Goal: Communication & Community: Ask a question

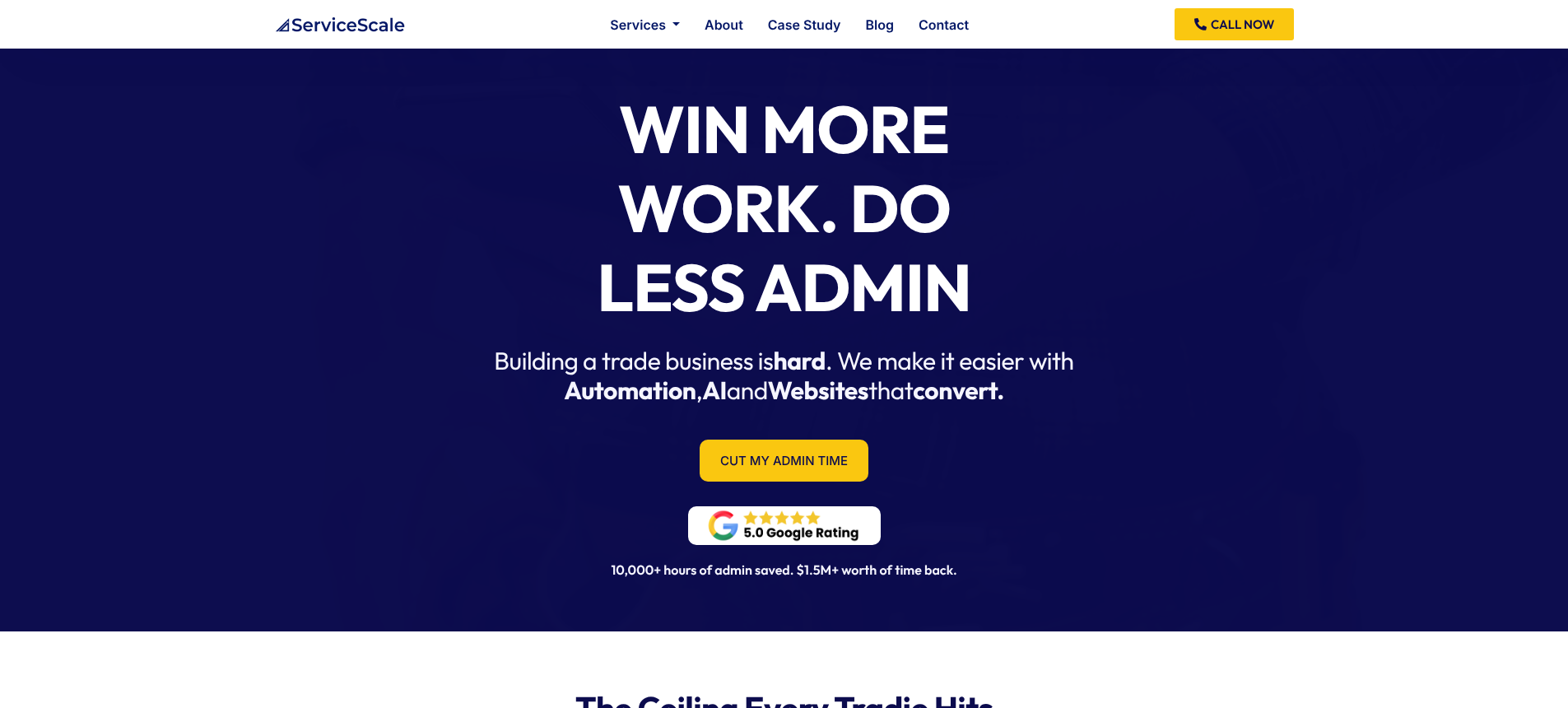
click at [777, 527] on img at bounding box center [784, 526] width 160 height 36
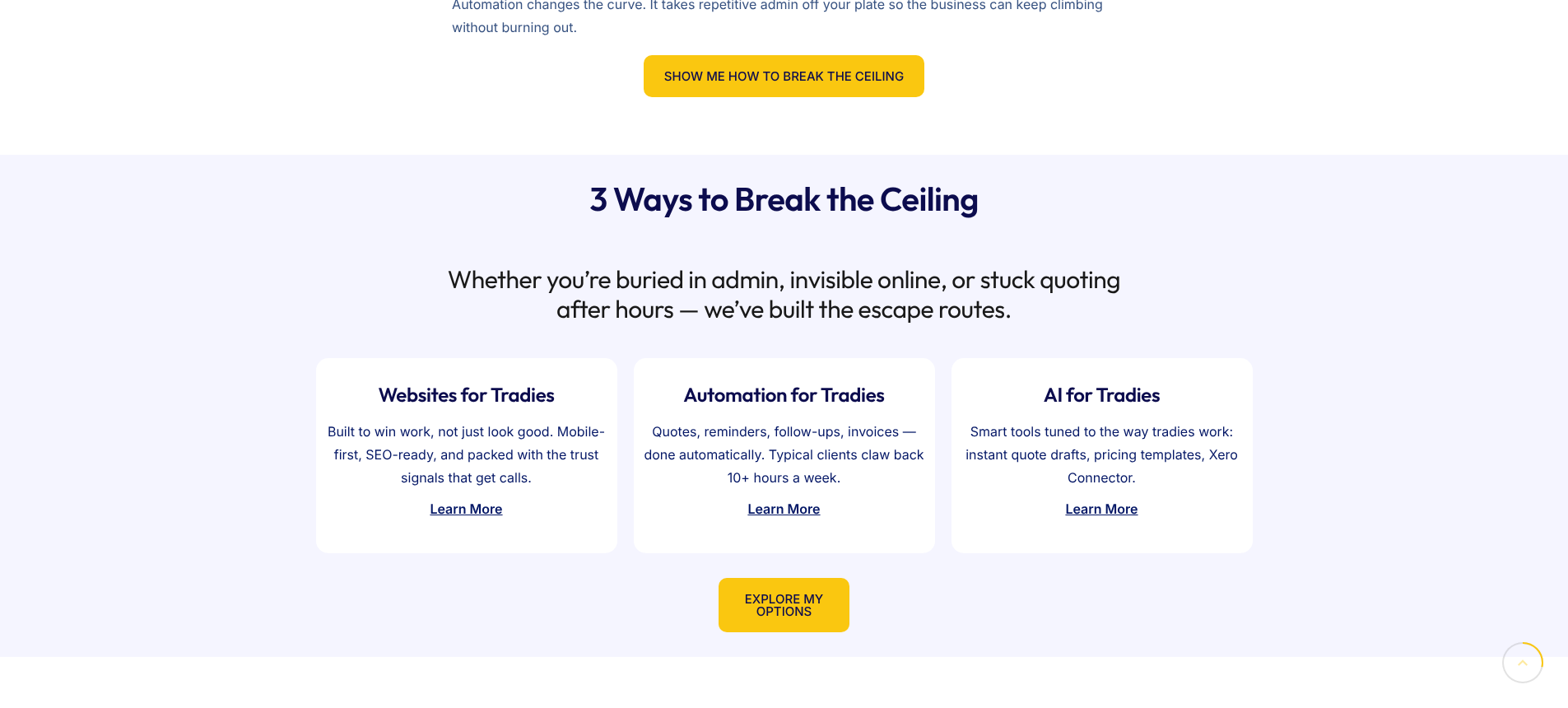
scroll to position [1479, 0]
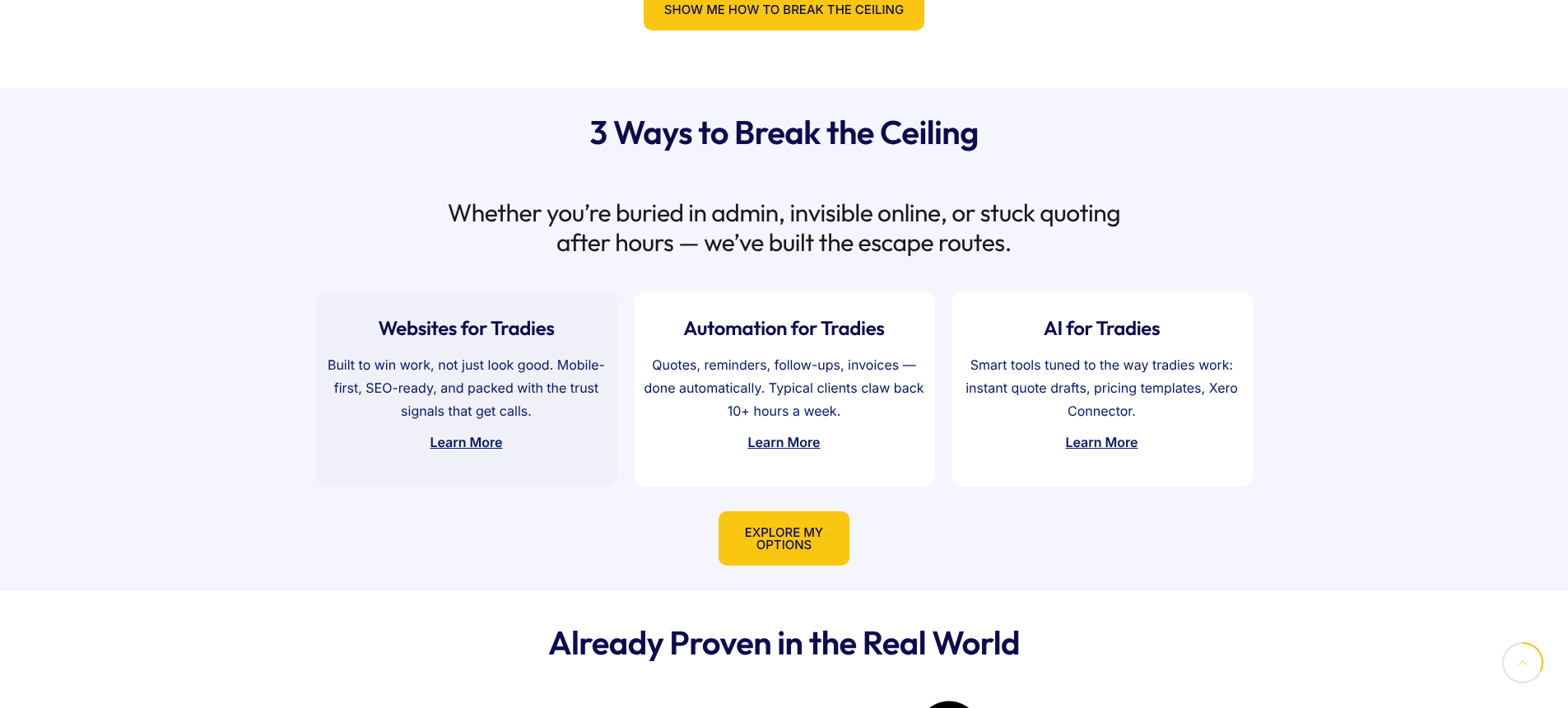
click at [480, 443] on strong "Learn More" at bounding box center [466, 441] width 72 height 16
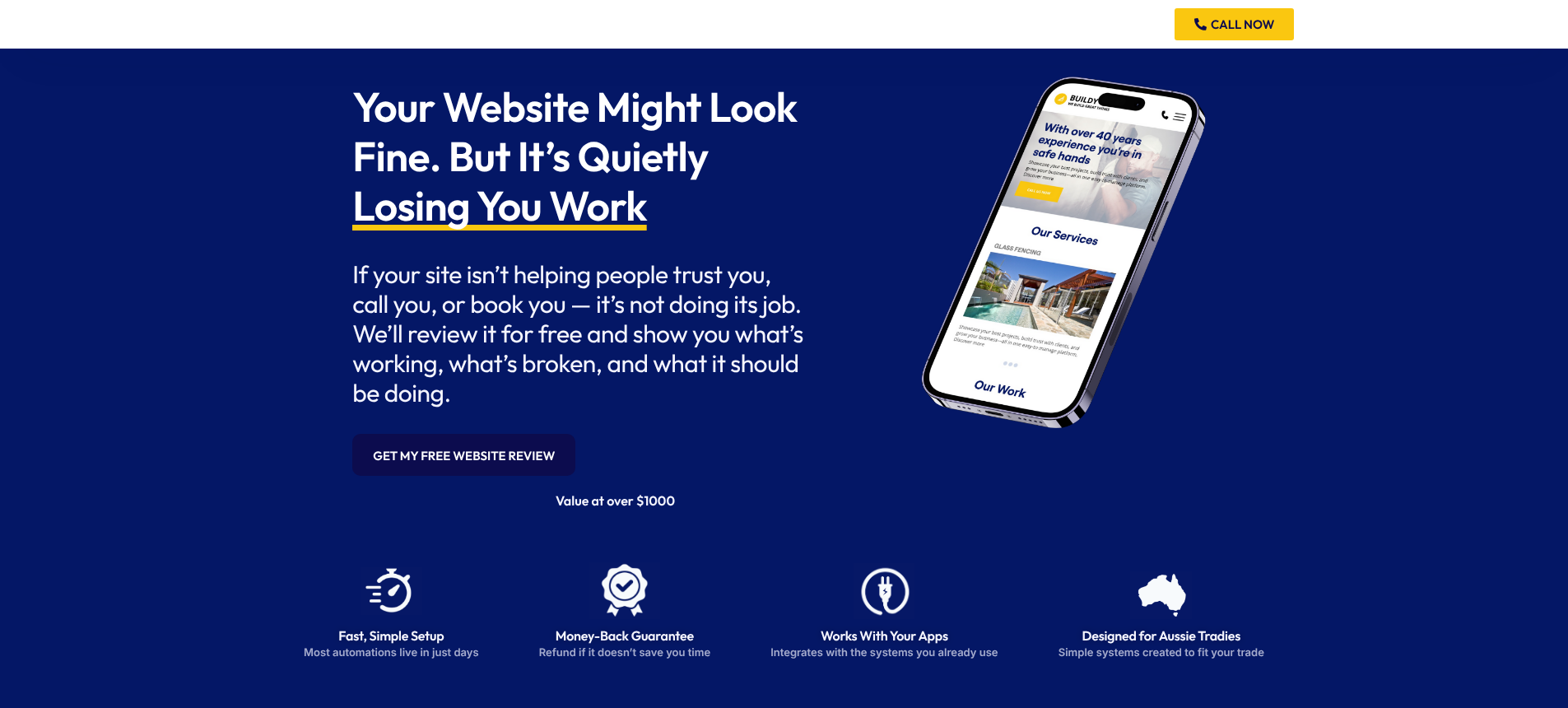
click at [513, 457] on link "GET MY FREE WEBSITE REVIEW" at bounding box center [464, 454] width 223 height 42
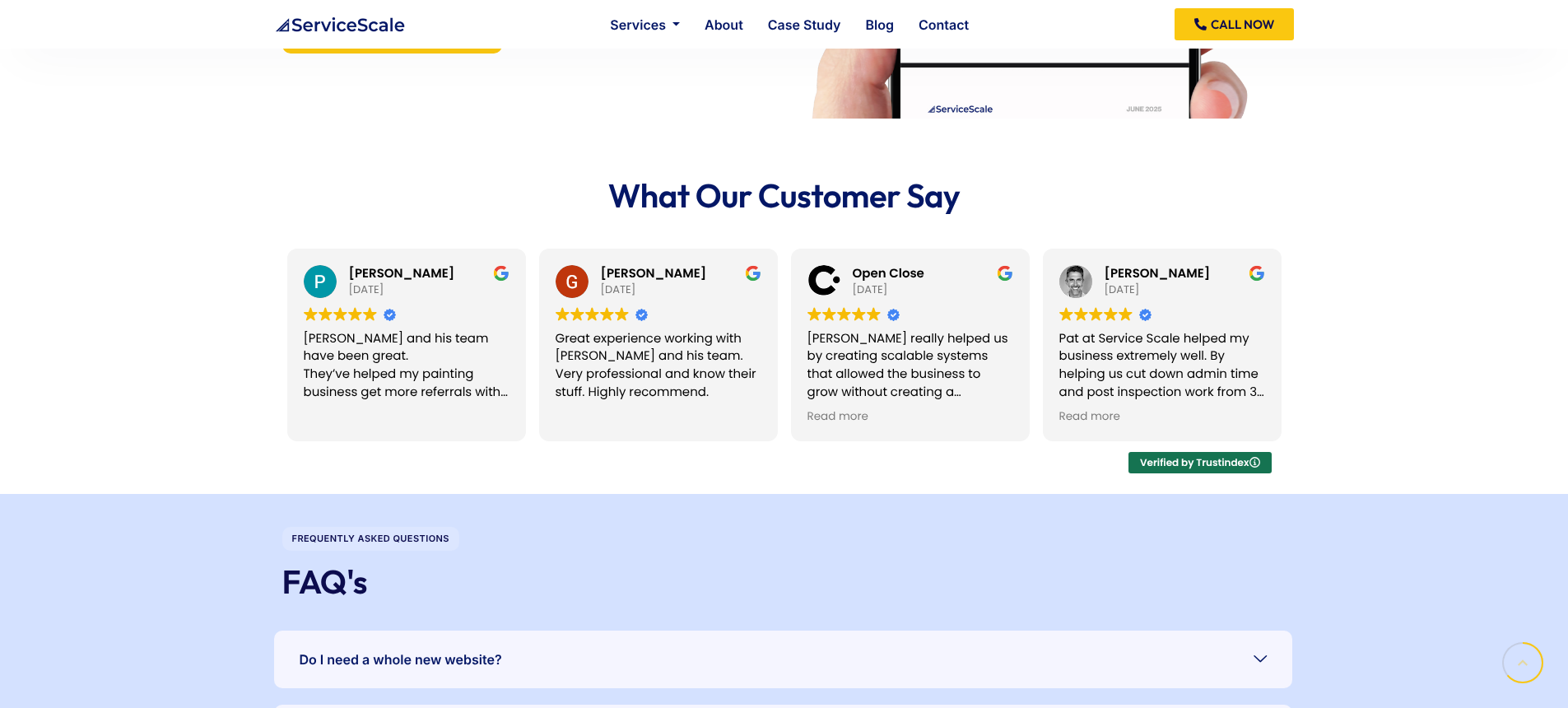
scroll to position [2885, 0]
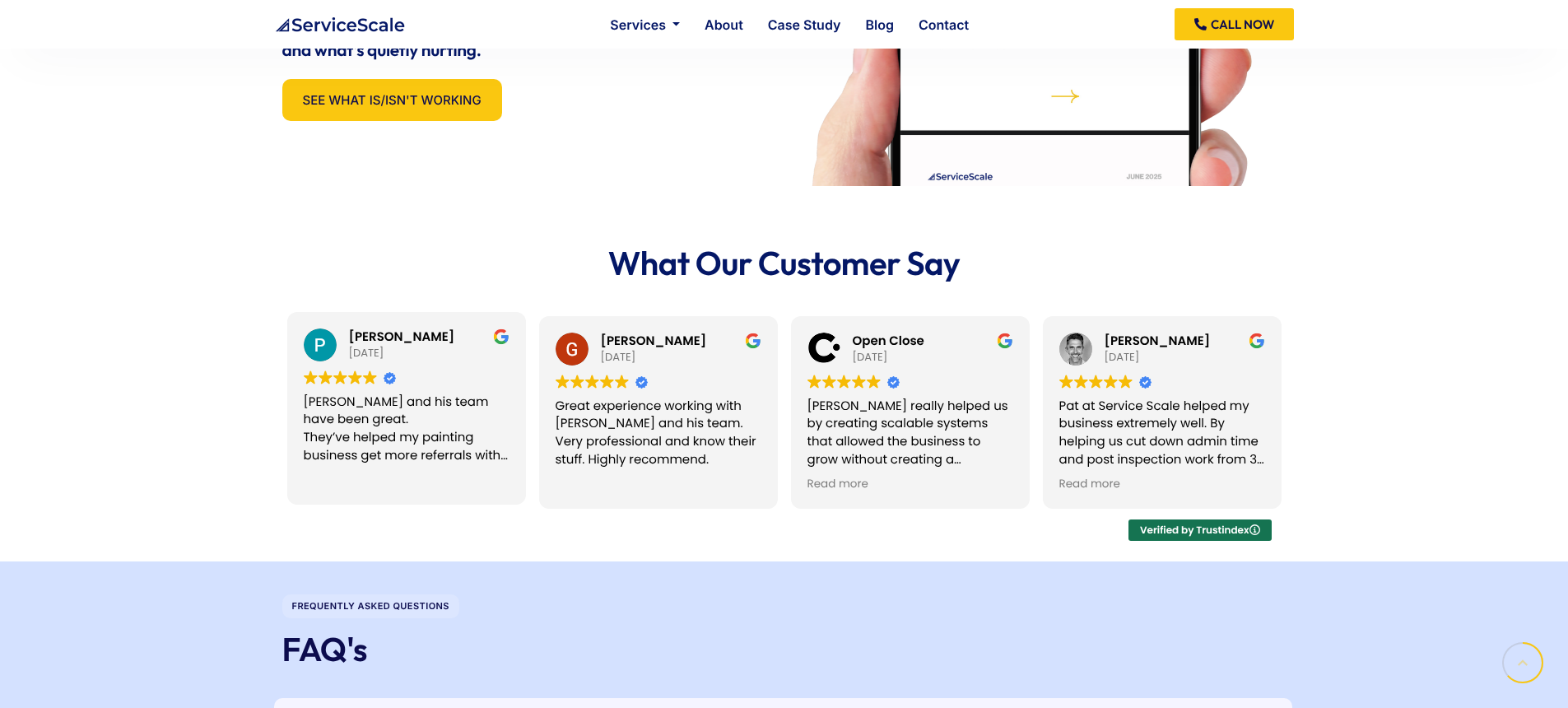
click at [379, 429] on div "[PERSON_NAME] and his team have been great. They’ve helped my painting business…" at bounding box center [407, 429] width 206 height 71
click at [316, 345] on img at bounding box center [320, 344] width 33 height 33
click at [390, 378] on span "Trustindex verifies that the original source of the review is Google." at bounding box center [390, 378] width 12 height 12
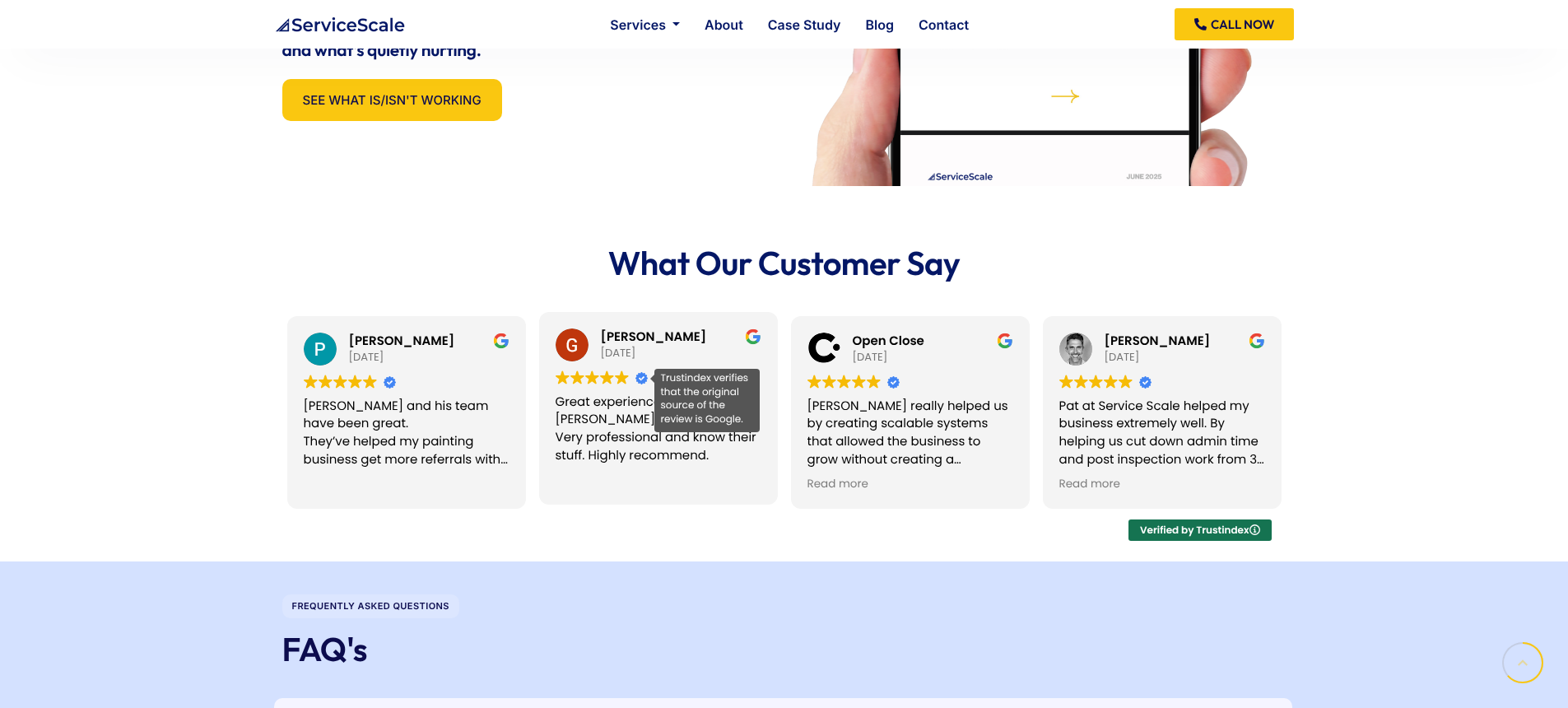
click at [642, 380] on span "Trustindex verifies that the original source of the review is Google." at bounding box center [642, 378] width 12 height 12
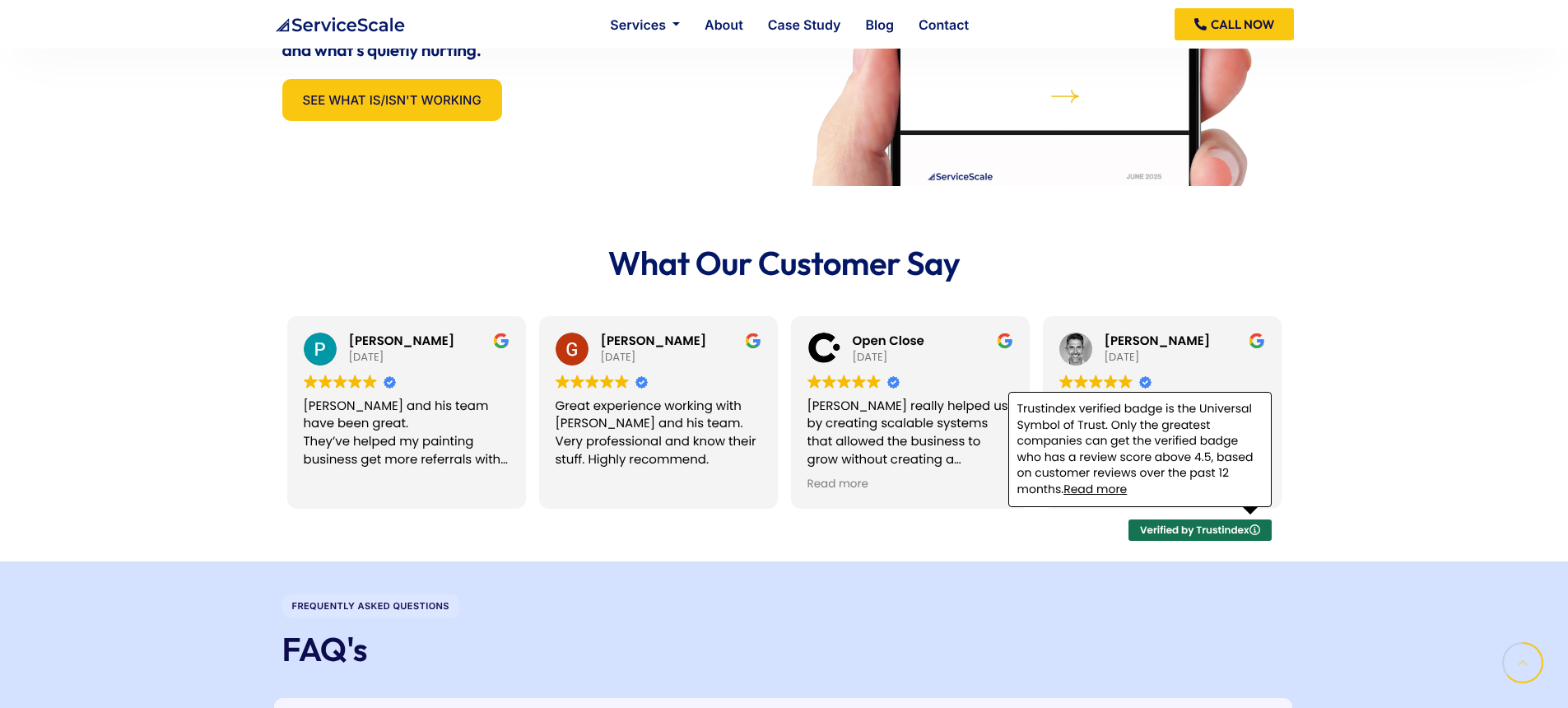
click at [1110, 490] on link "Read more" at bounding box center [1095, 489] width 63 height 16
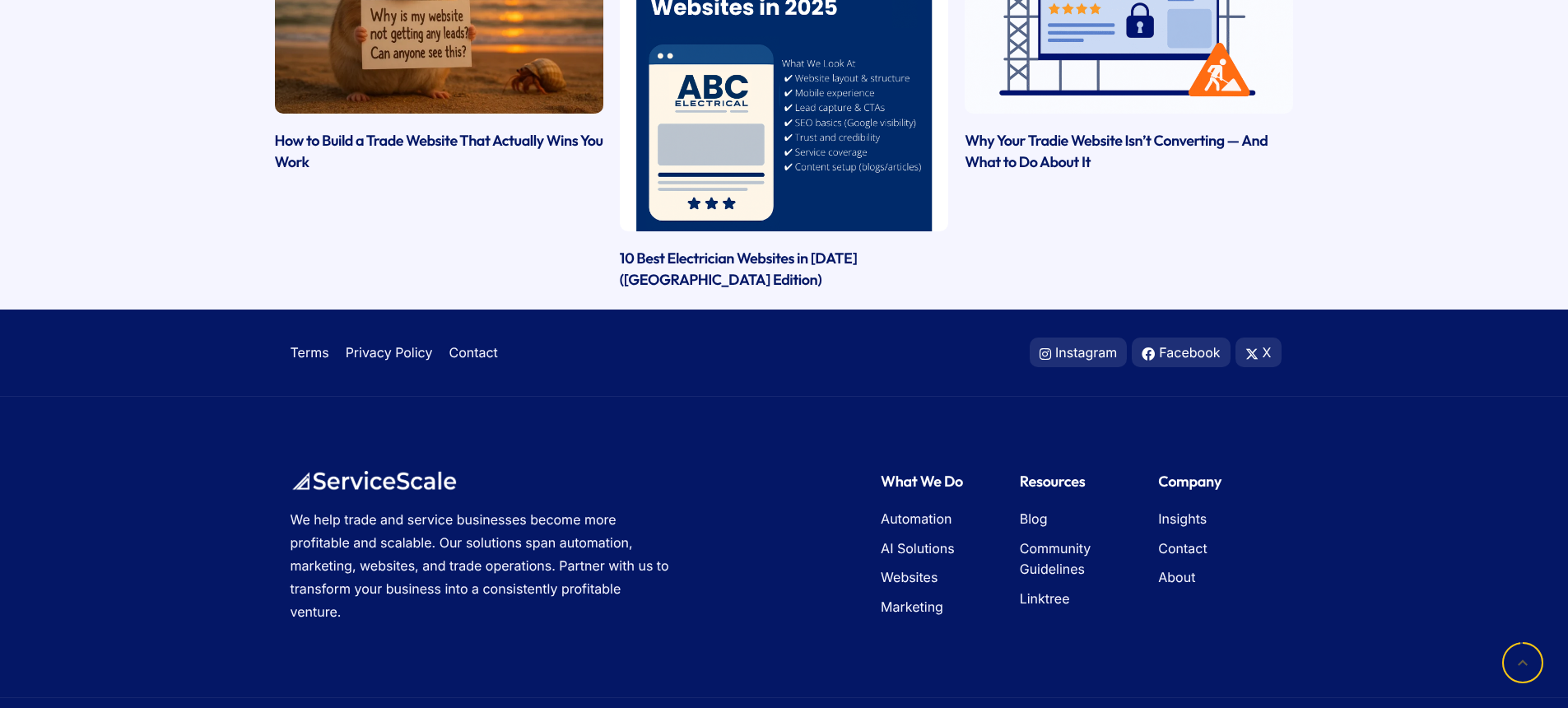
scroll to position [4469, 0]
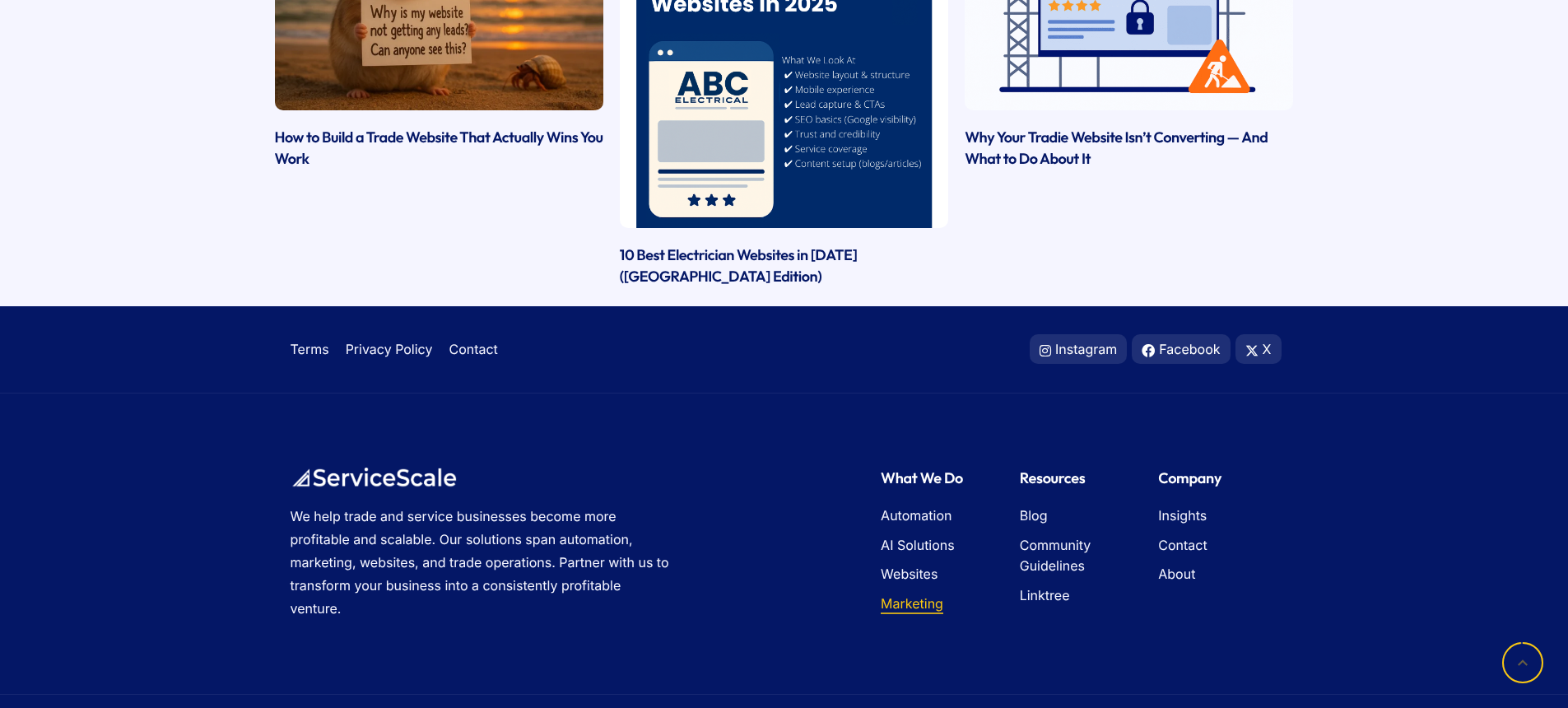
click at [922, 615] on span "Marketing" at bounding box center [912, 605] width 62 height 21
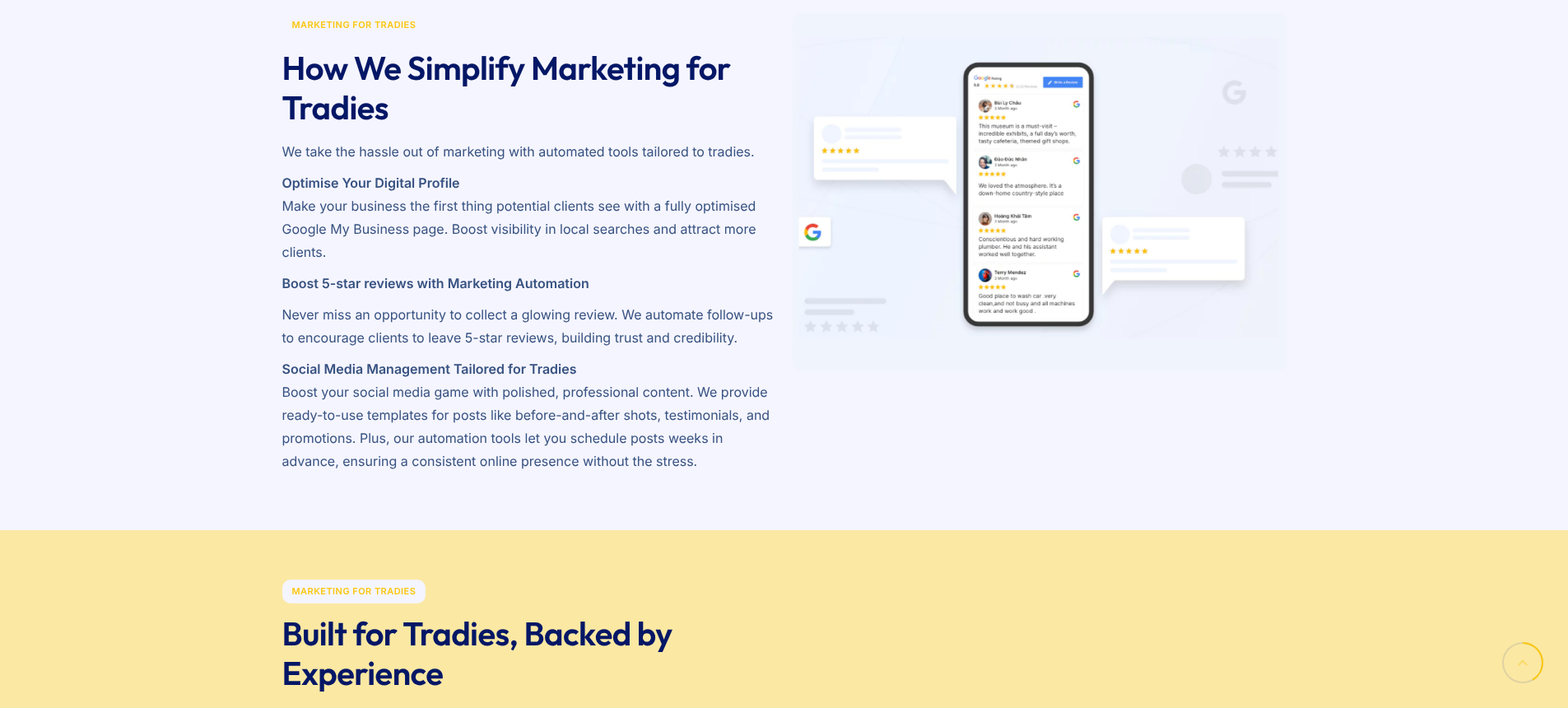
scroll to position [1128, 0]
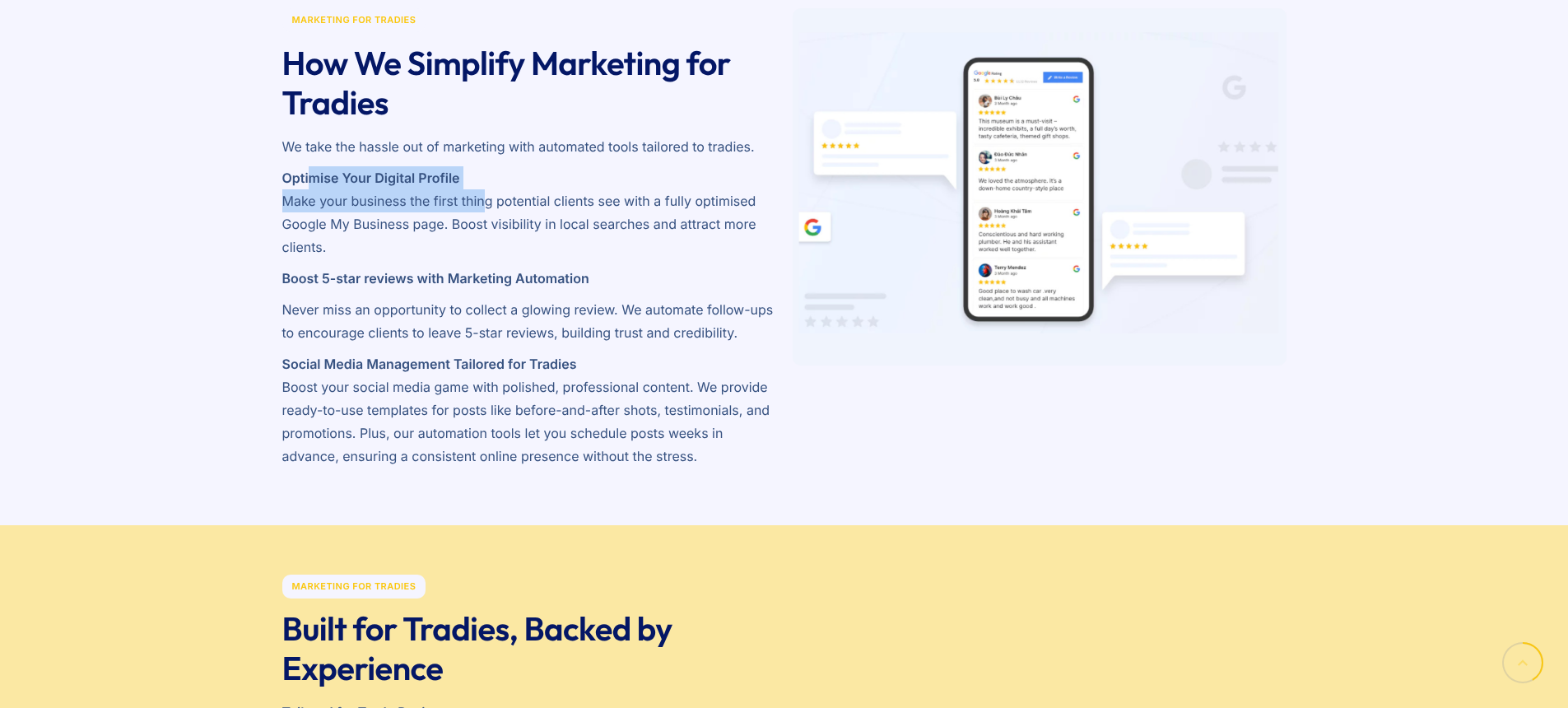
drag, startPoint x: 309, startPoint y: 178, endPoint x: 487, endPoint y: 211, distance: 181.0
click at [487, 211] on p "Optimise Your Digital Profile Make your business the first thing potential clie…" at bounding box center [530, 211] width 494 height 92
click at [952, 464] on div at bounding box center [1040, 242] width 510 height 483
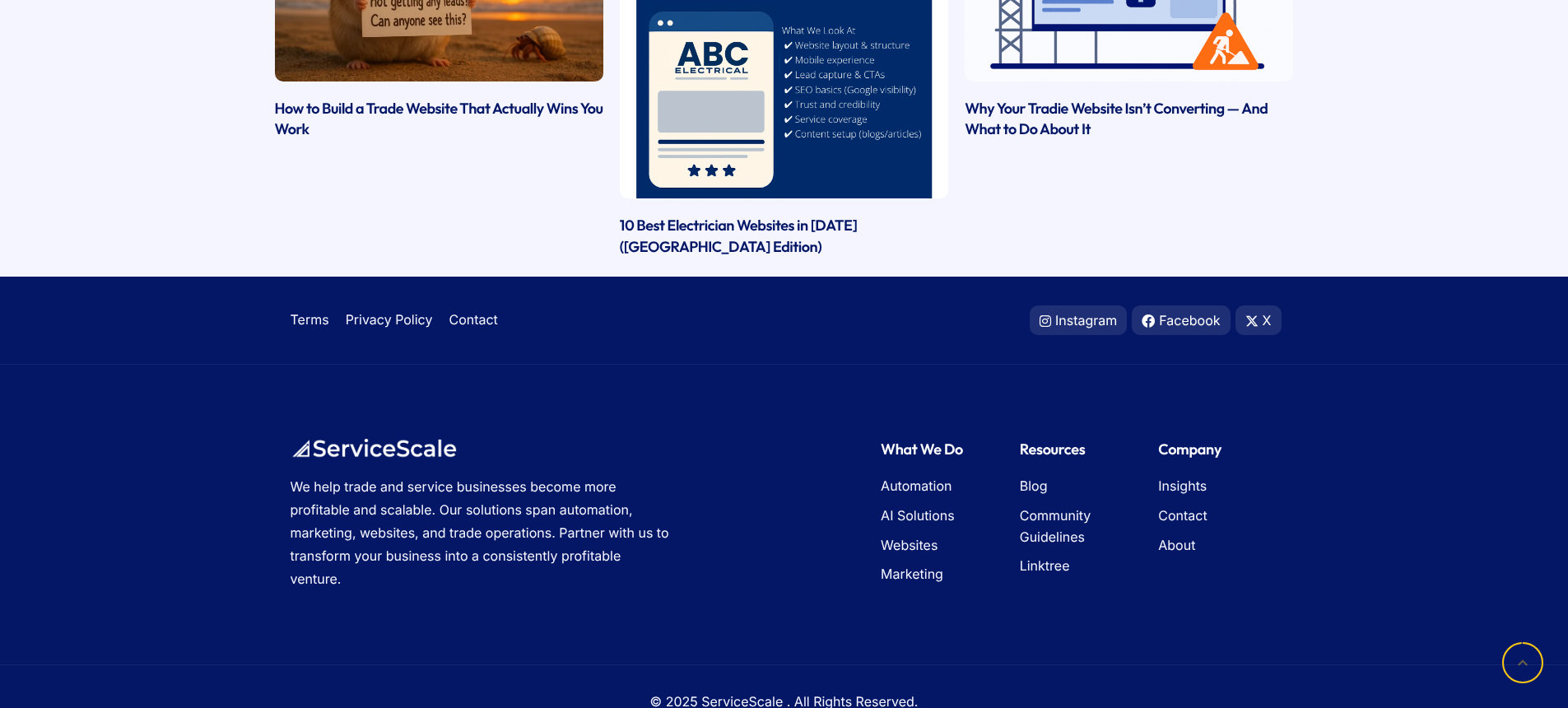
scroll to position [2681, 0]
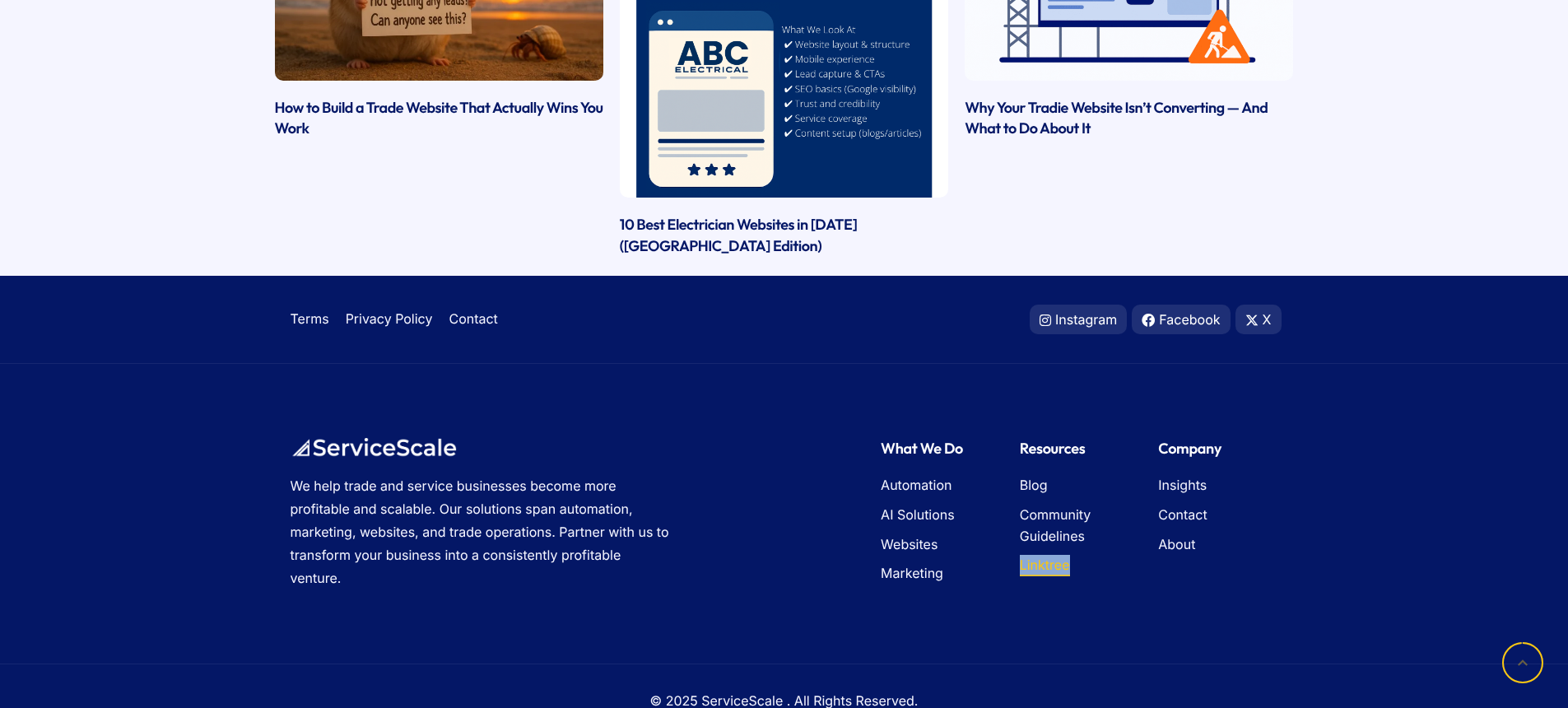
click at [1040, 558] on span "Linktree" at bounding box center [1045, 565] width 50 height 21
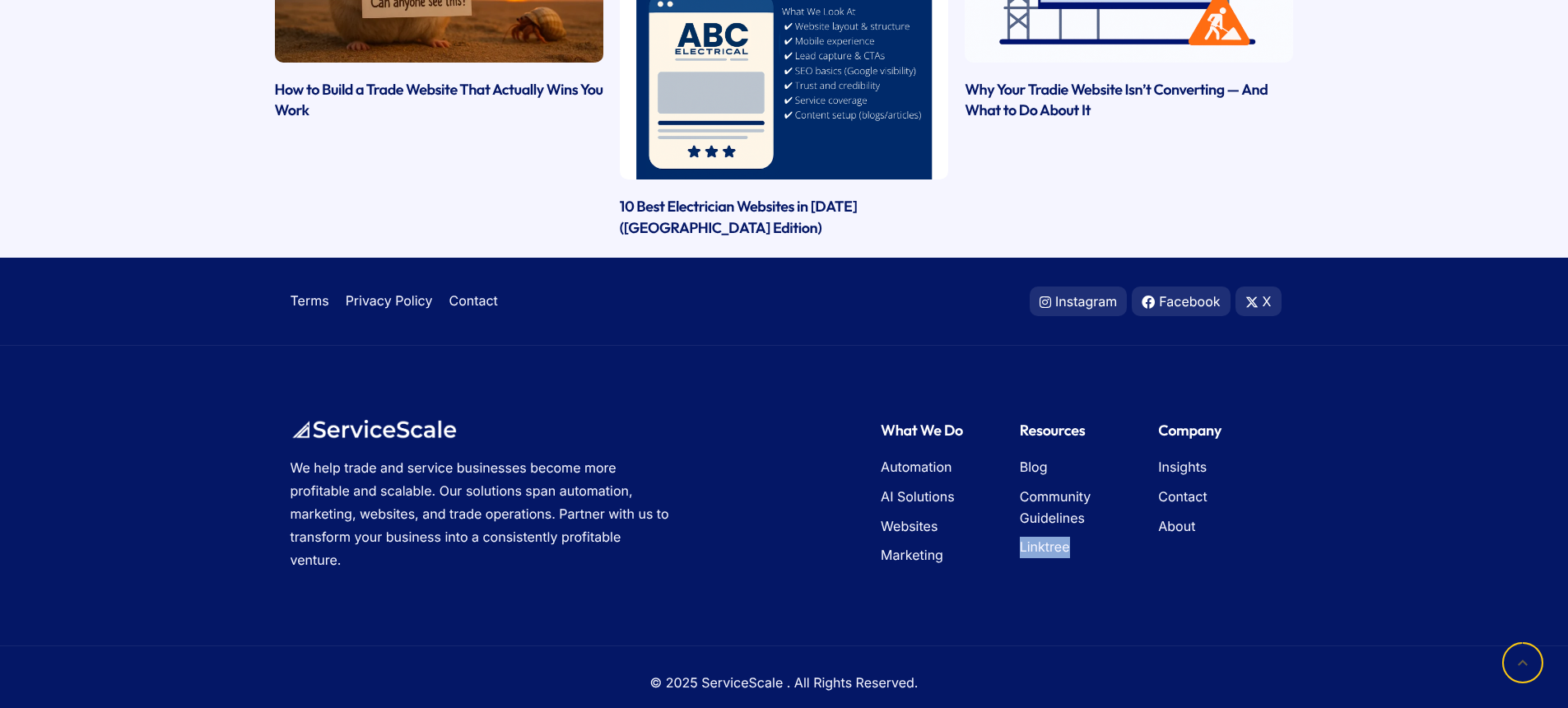
scroll to position [2710, 0]
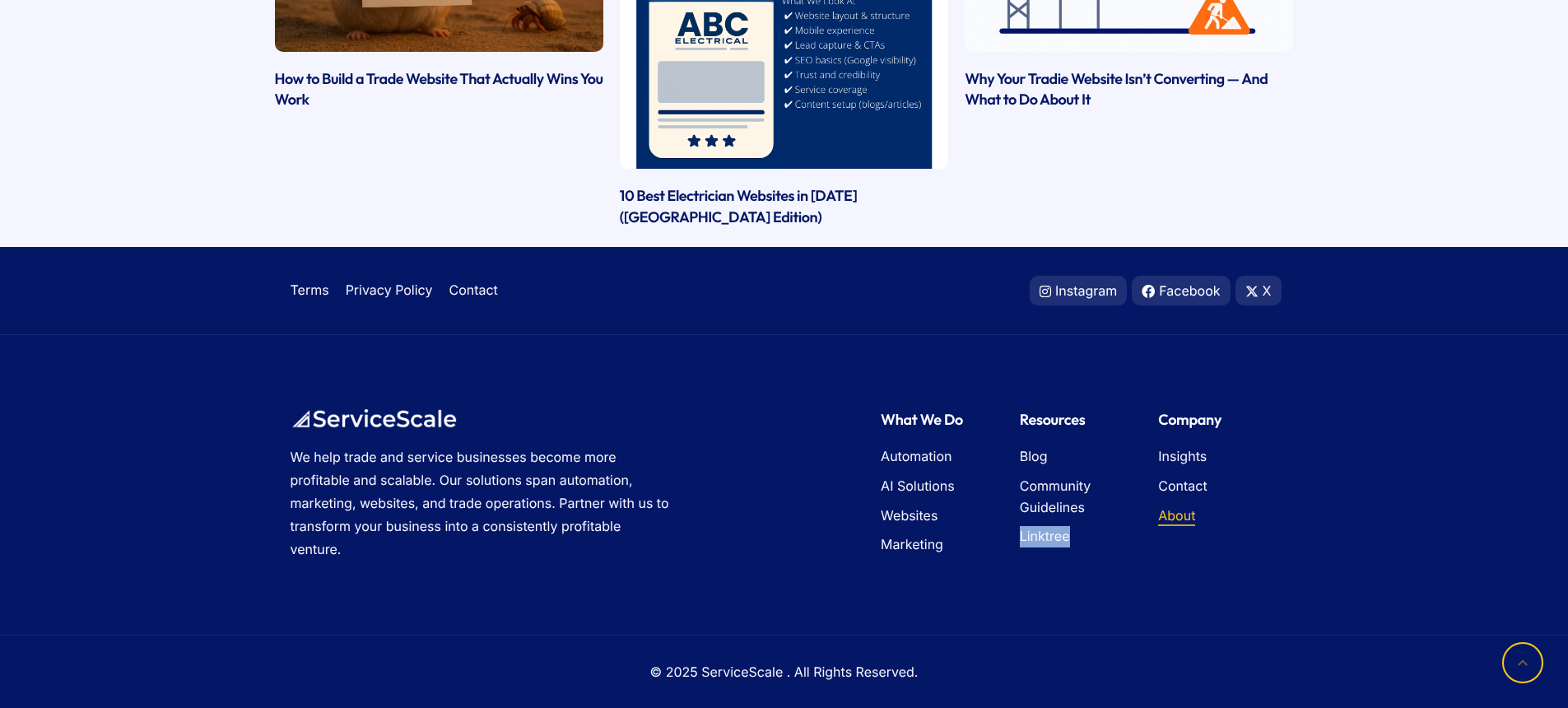
click at [1182, 516] on span "About" at bounding box center [1177, 516] width 37 height 21
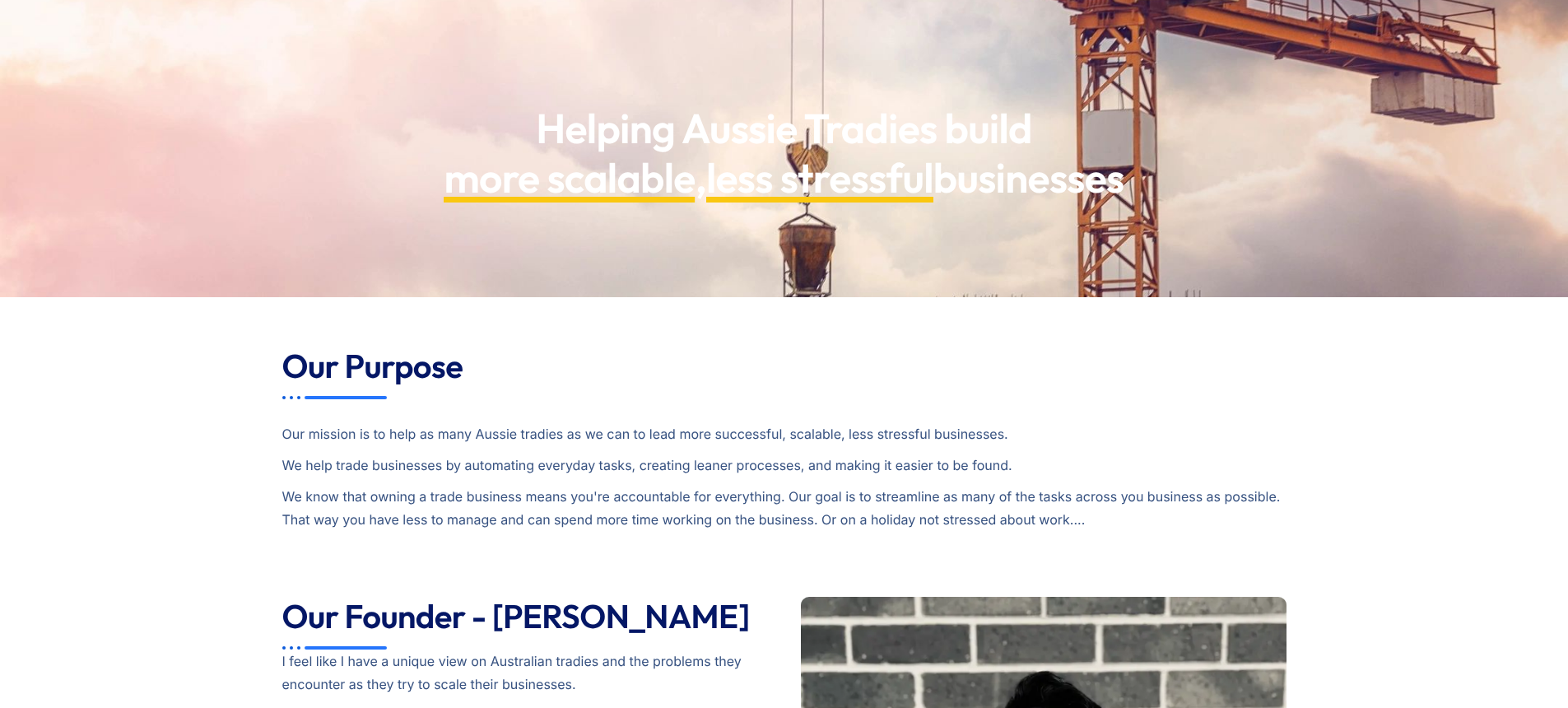
scroll to position [31, 0]
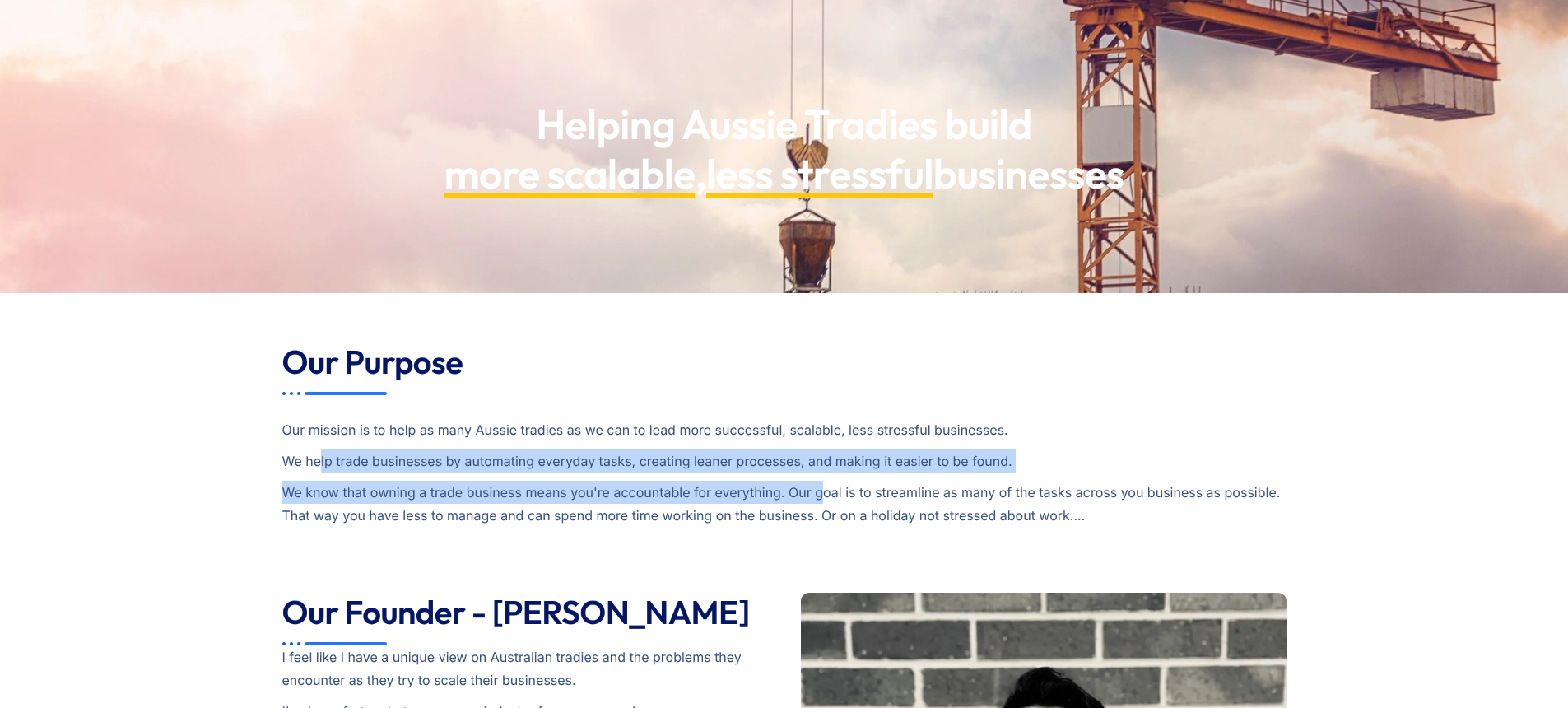
drag, startPoint x: 318, startPoint y: 465, endPoint x: 816, endPoint y: 478, distance: 498.2
click at [827, 481] on div "Our mission is to help as many Aussie tradies as we can to lead more successful…" at bounding box center [785, 465] width 1004 height 140
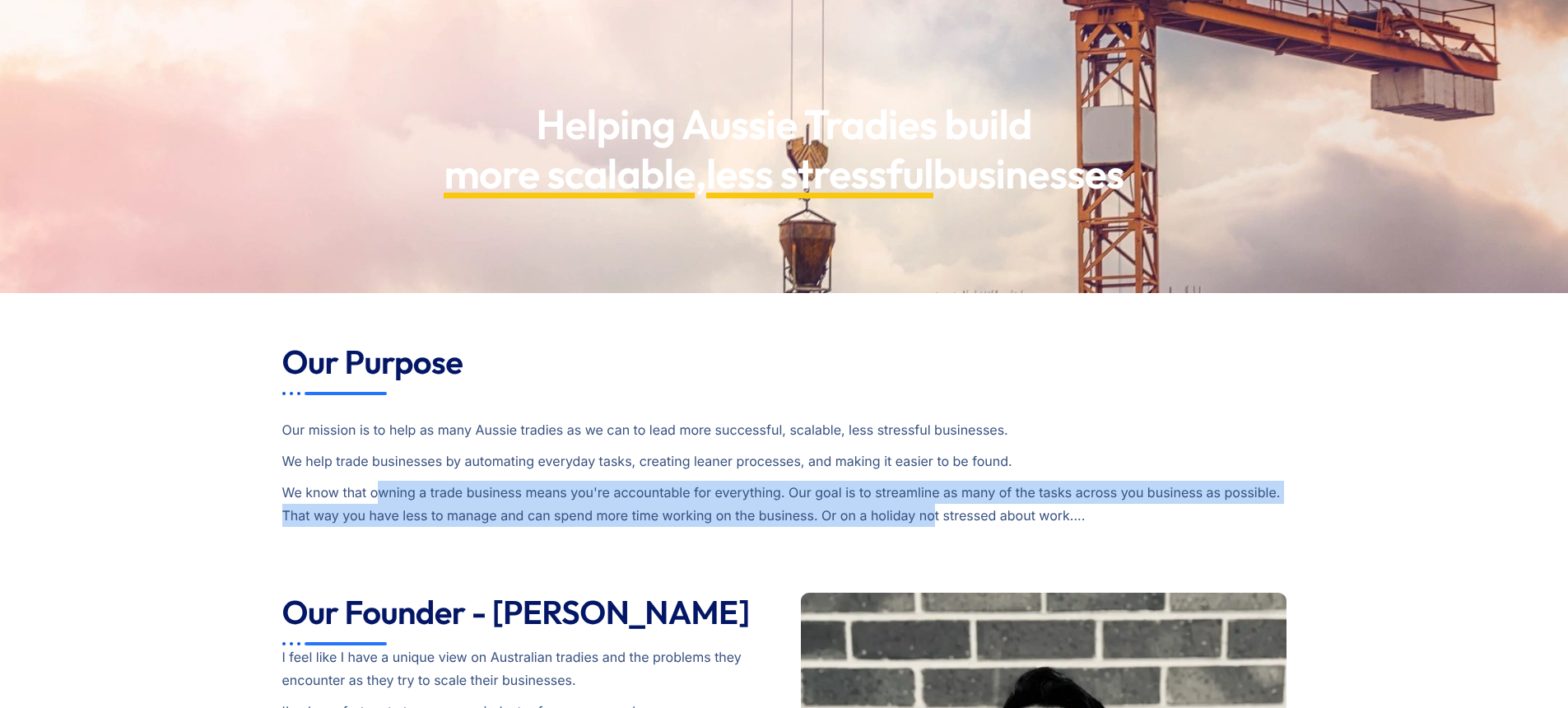
drag, startPoint x: 376, startPoint y: 492, endPoint x: 931, endPoint y: 519, distance: 555.7
click at [931, 519] on p "We know that owning a trade business means you're accountable for everything. O…" at bounding box center [785, 504] width 1004 height 46
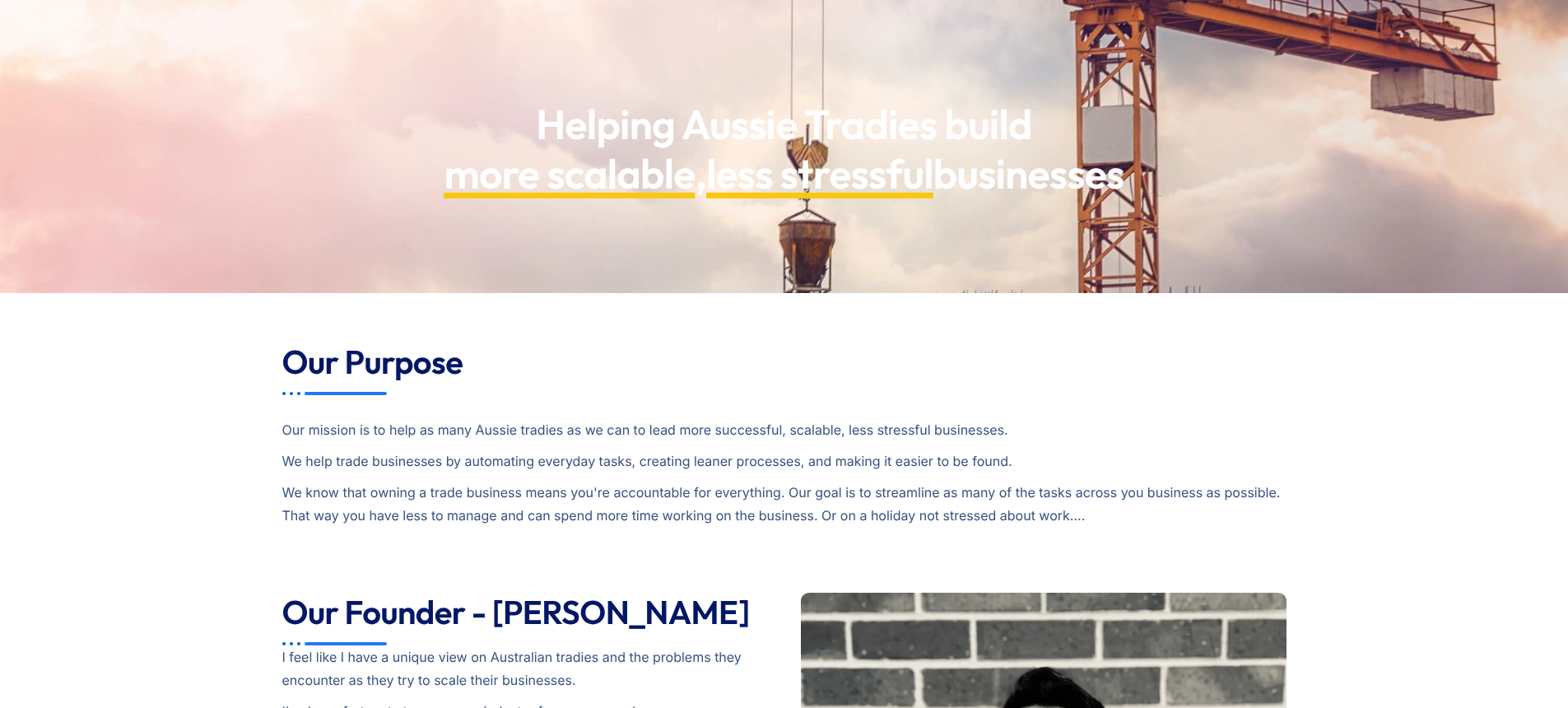
drag, startPoint x: 626, startPoint y: 520, endPoint x: 1065, endPoint y: 523, distance: 439.0
click at [1068, 520] on p "We know that owning a trade business means you're accountable for everything. O…" at bounding box center [785, 504] width 1004 height 46
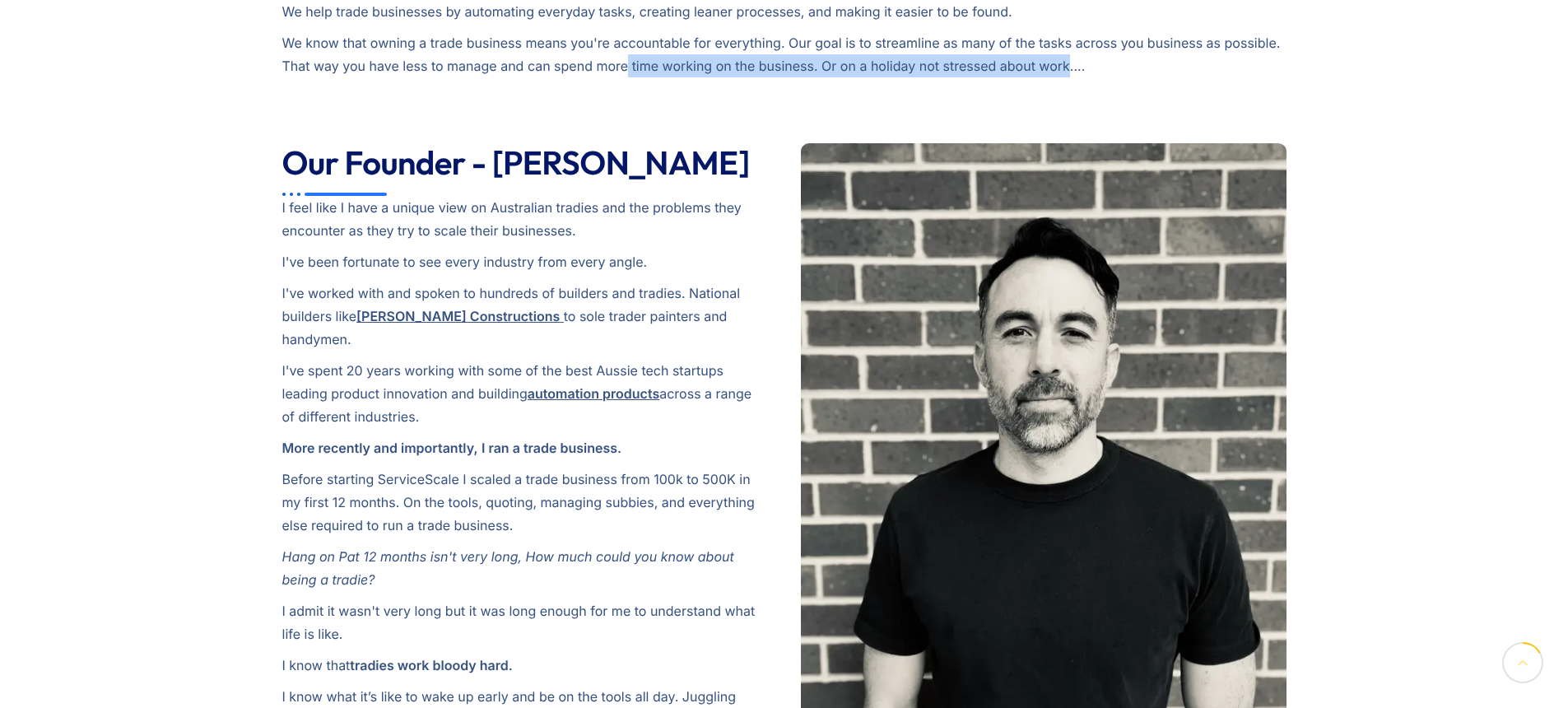
scroll to position [515, 0]
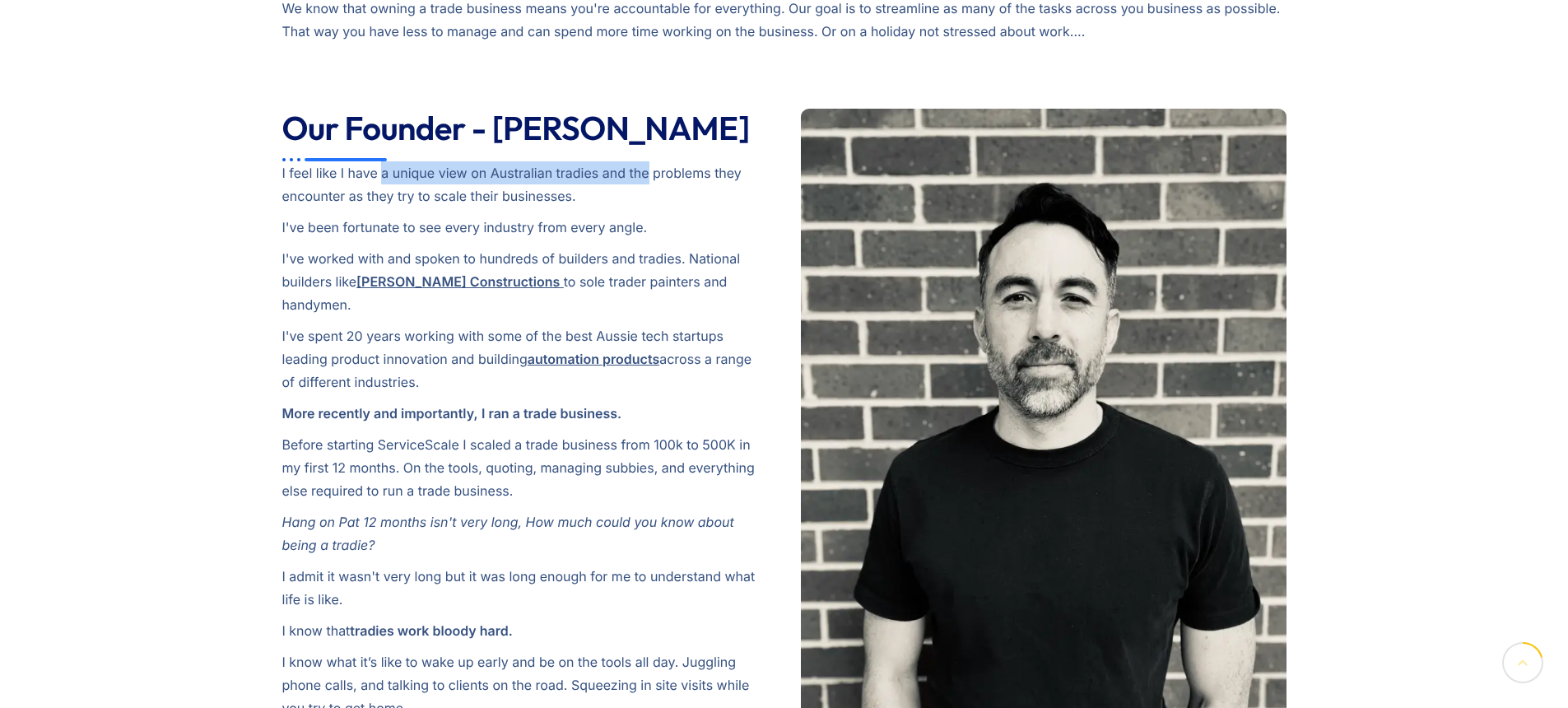
drag, startPoint x: 382, startPoint y: 173, endPoint x: 648, endPoint y: 181, distance: 266.1
click at [648, 181] on p "I feel like I have a unique view on Australian tradies and the problems they en…" at bounding box center [525, 185] width 486 height 46
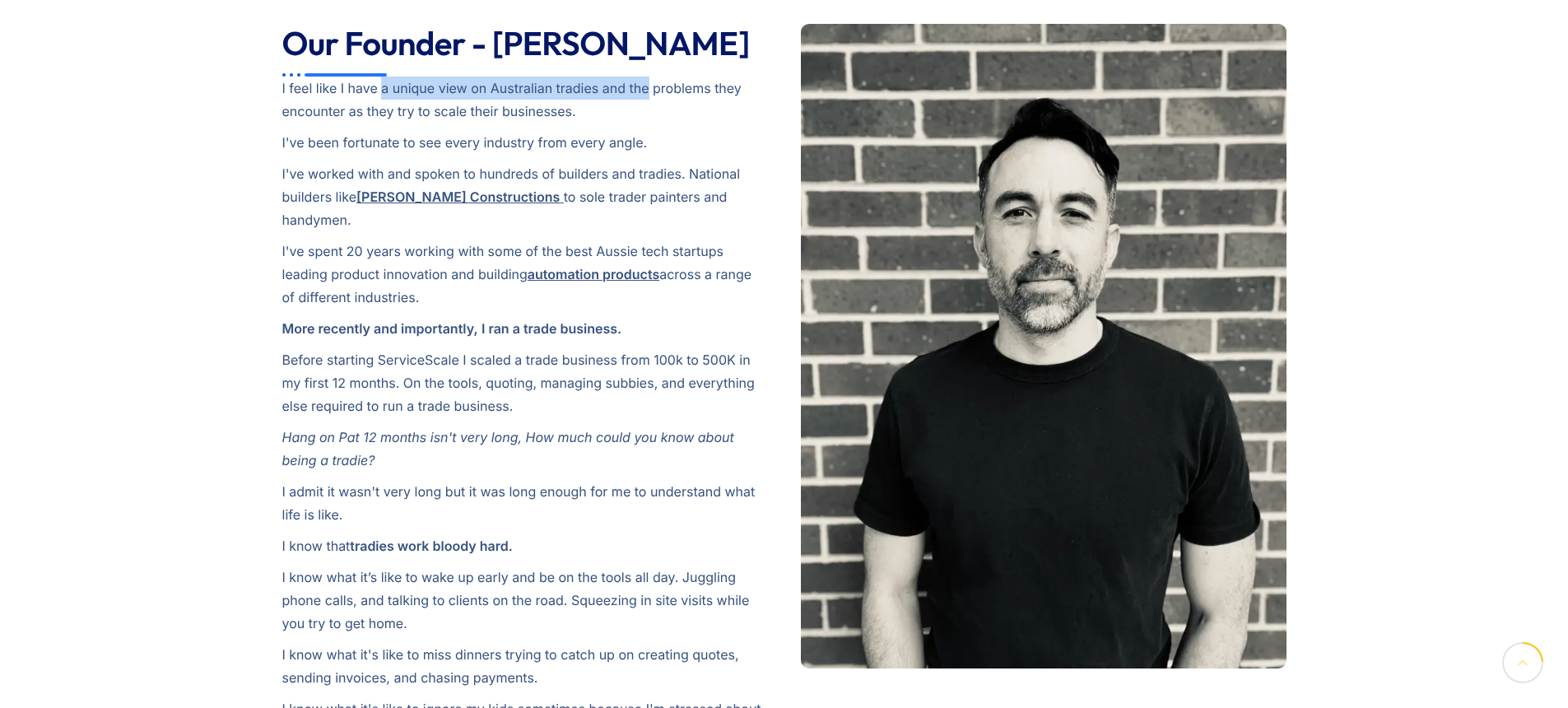
scroll to position [604, 0]
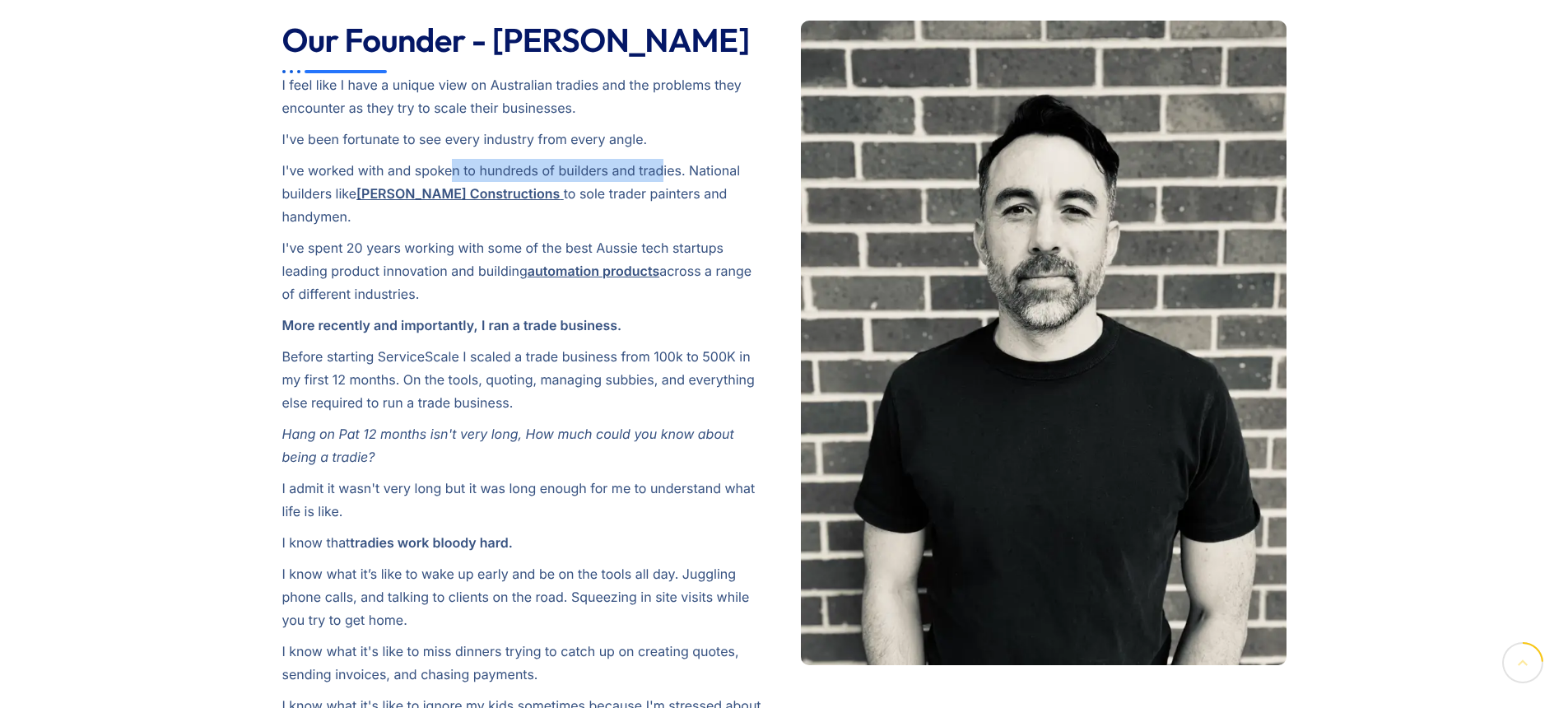
drag, startPoint x: 450, startPoint y: 172, endPoint x: 664, endPoint y: 173, distance: 214.0
click at [664, 173] on p "I've worked with and spoken to hundreds of builders and tradies. National build…" at bounding box center [525, 193] width 486 height 70
click at [660, 193] on p "I've worked with and spoken to hundreds of builders and tradies. National build…" at bounding box center [525, 193] width 486 height 70
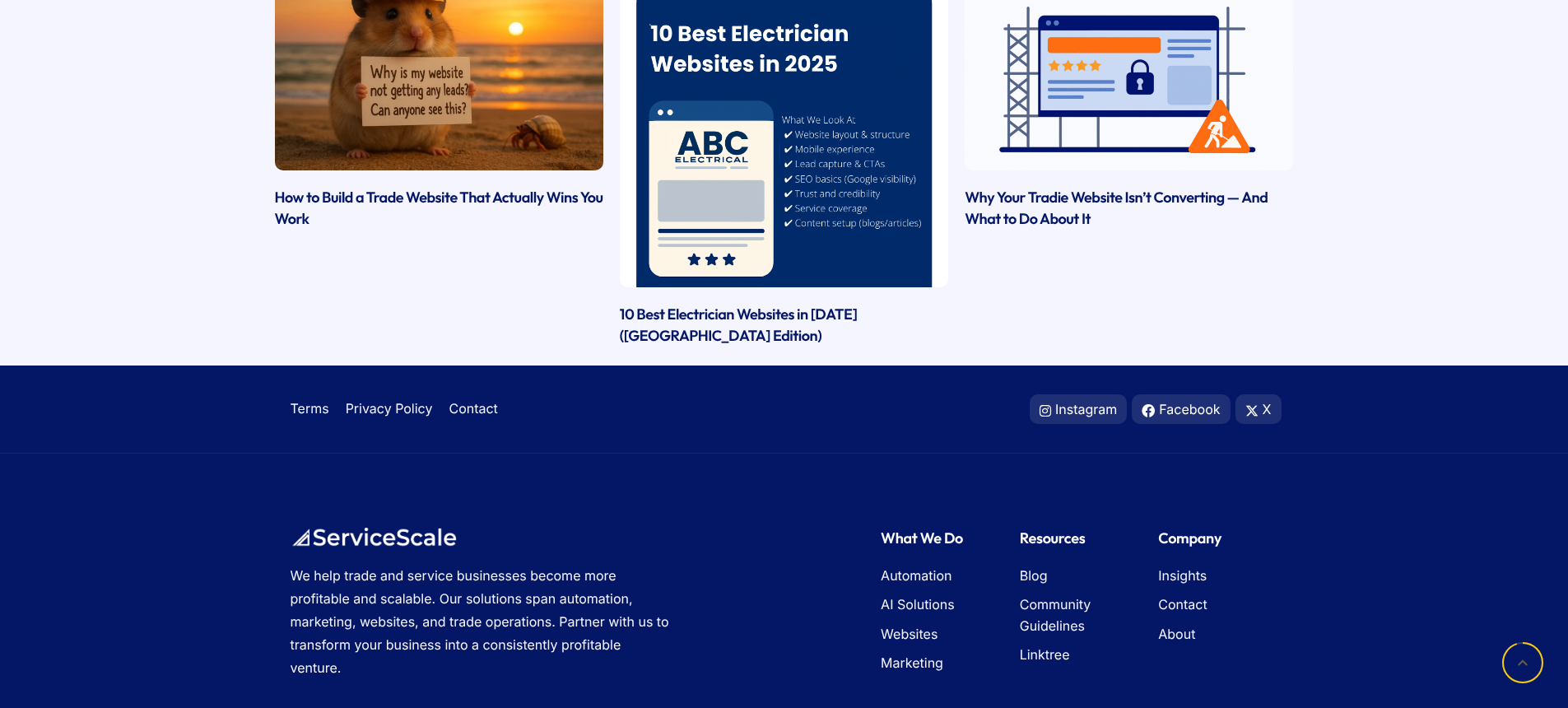
scroll to position [2435, 0]
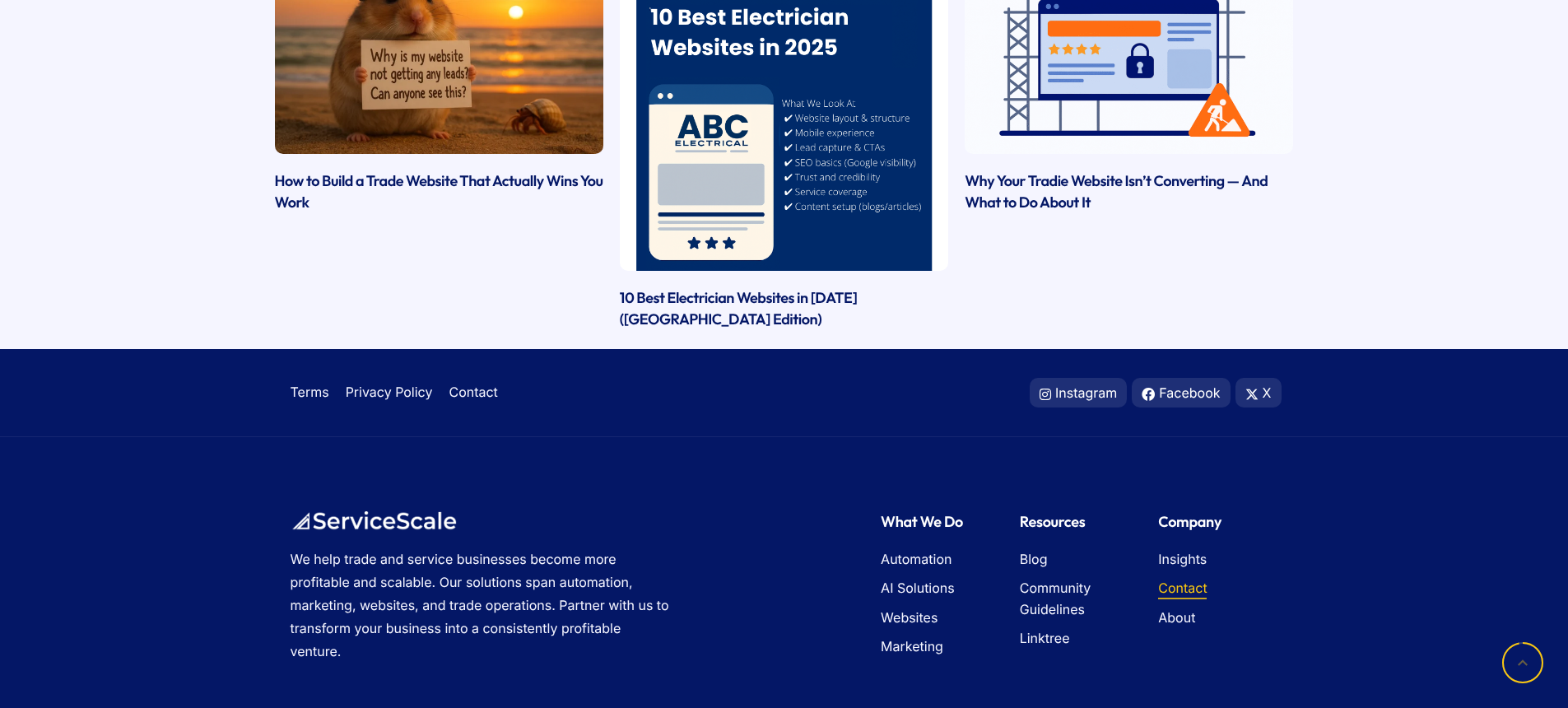
click at [1182, 578] on span "Contact" at bounding box center [1183, 589] width 48 height 21
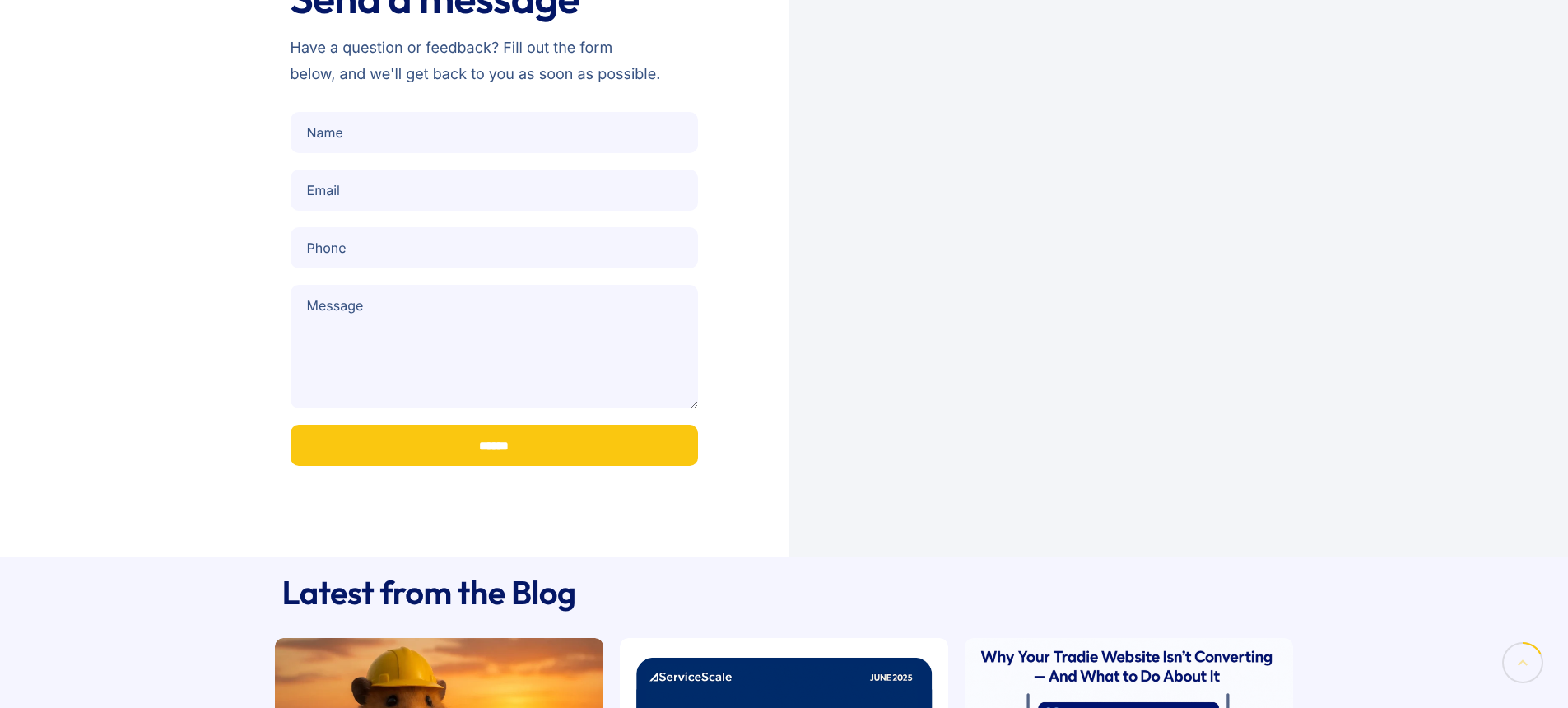
scroll to position [201, 0]
click at [388, 134] on input "Contact form" at bounding box center [494, 132] width 408 height 41
type input "******"
click at [375, 195] on input "Contact form" at bounding box center [494, 189] width 408 height 41
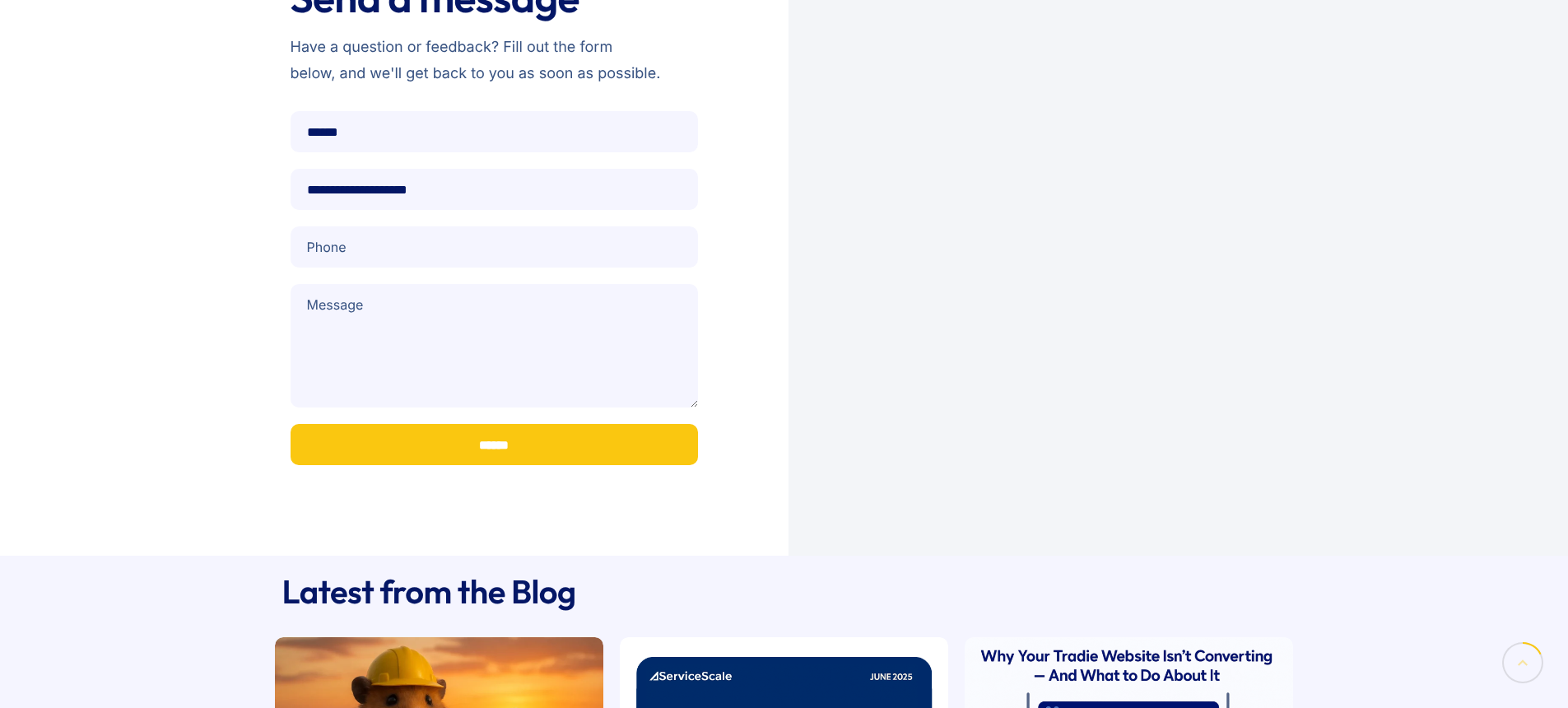
type input "**********"
click at [384, 248] on input "Contact form" at bounding box center [494, 247] width 408 height 41
type input "**********"
click at [375, 318] on textarea "Contact form" at bounding box center [494, 345] width 408 height 123
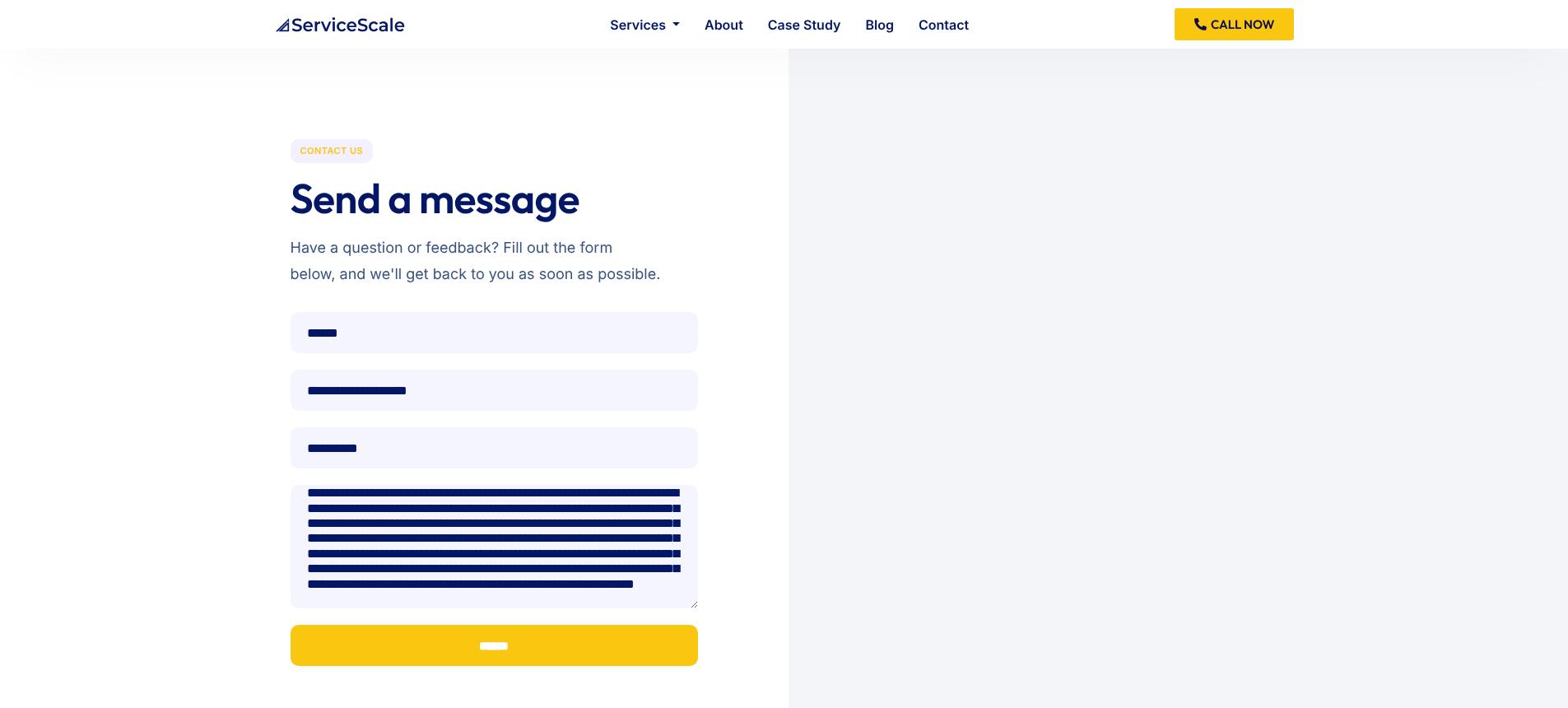
scroll to position [45, 0]
type textarea "**********"
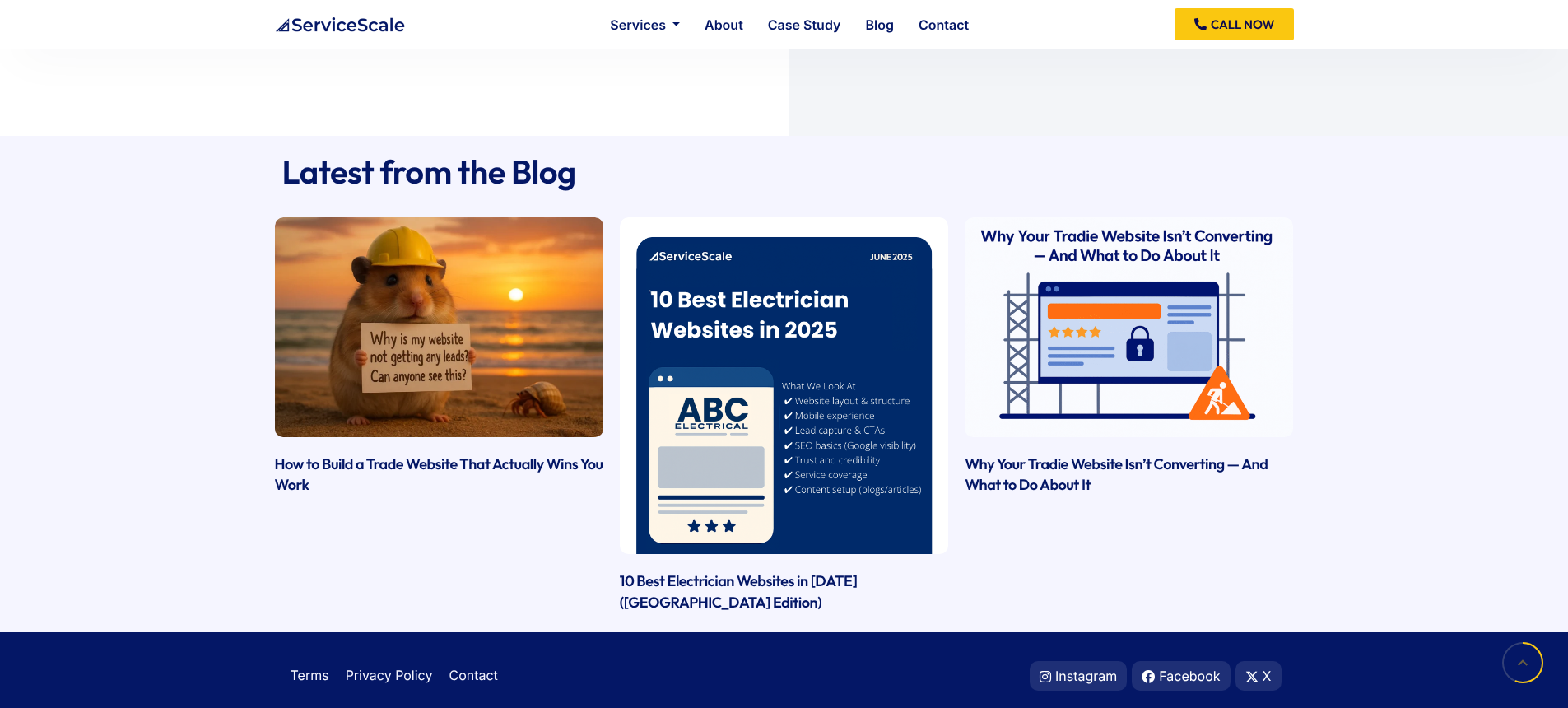
scroll to position [618, 0]
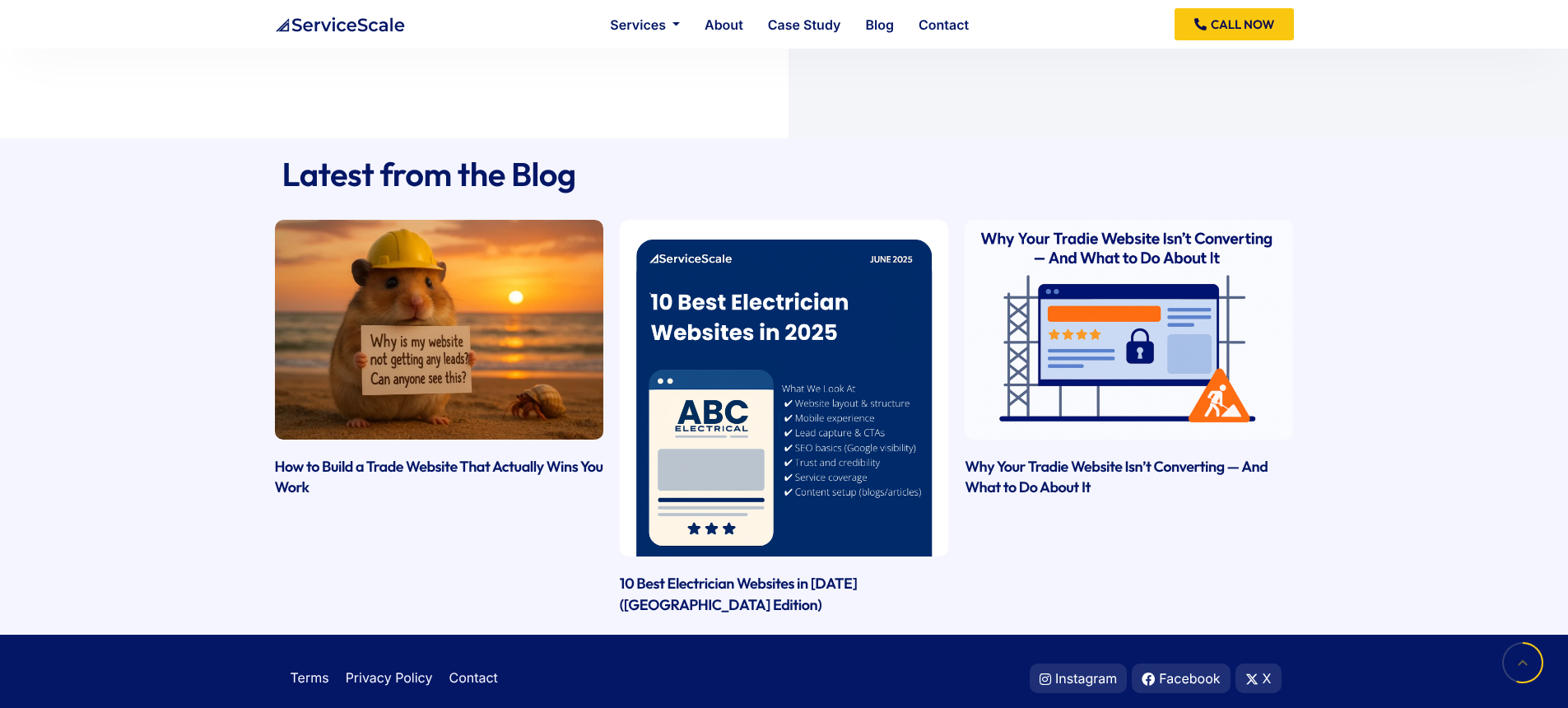
click at [499, 48] on input "******" at bounding box center [494, 27] width 408 height 41
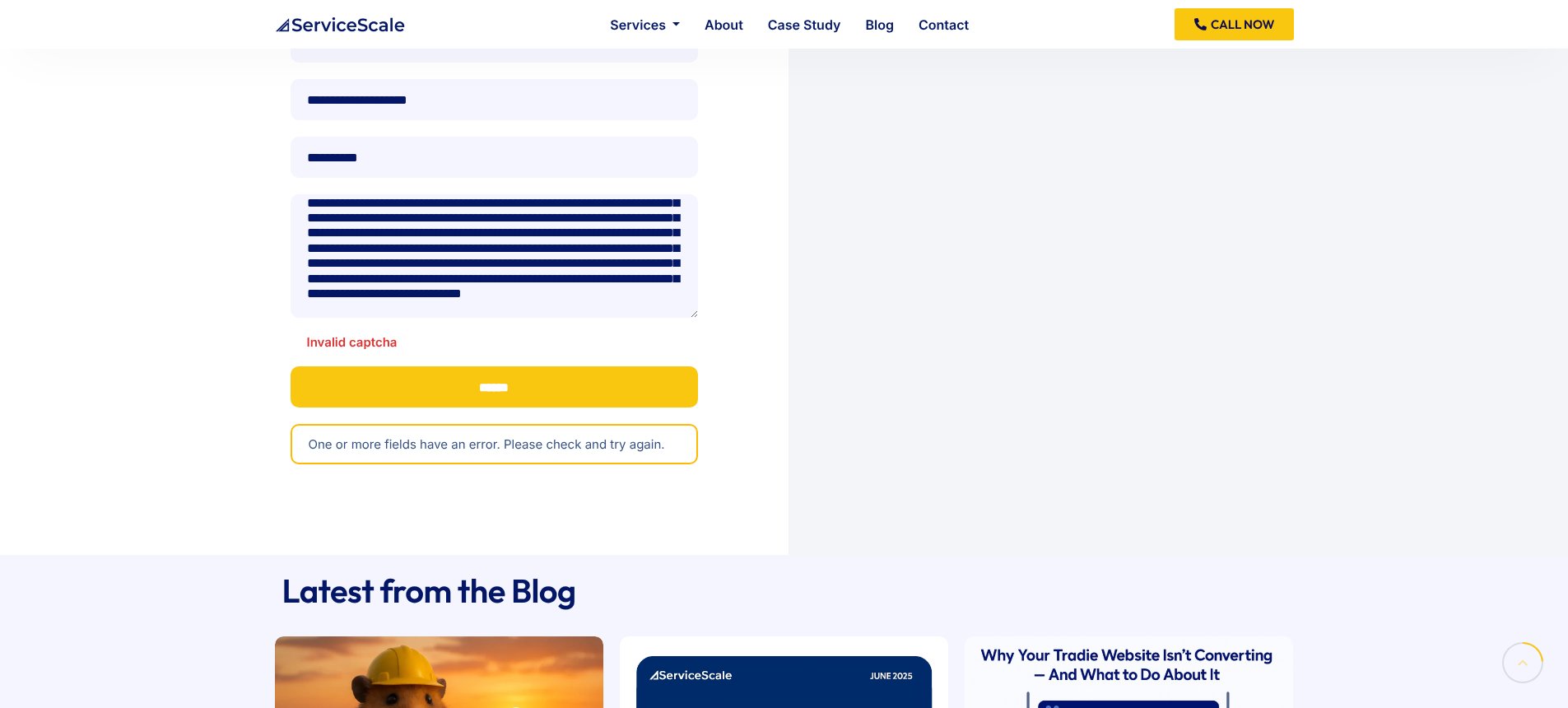
scroll to position [0, 0]
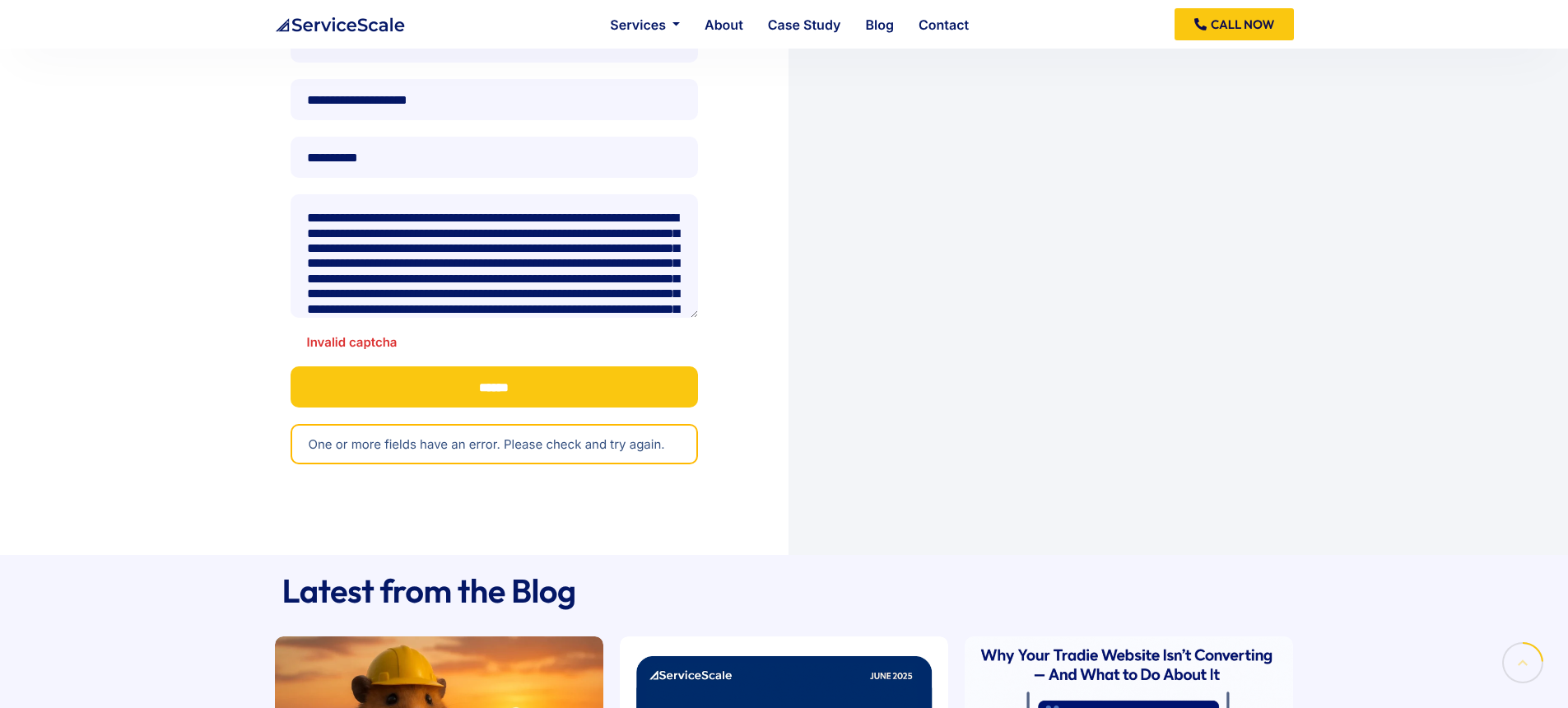
drag, startPoint x: 587, startPoint y: 294, endPoint x: 311, endPoint y: 191, distance: 294.6
click at [311, 191] on form "**********" at bounding box center [494, 243] width 408 height 443
click at [557, 334] on div "Contact form" at bounding box center [494, 334] width 408 height 0
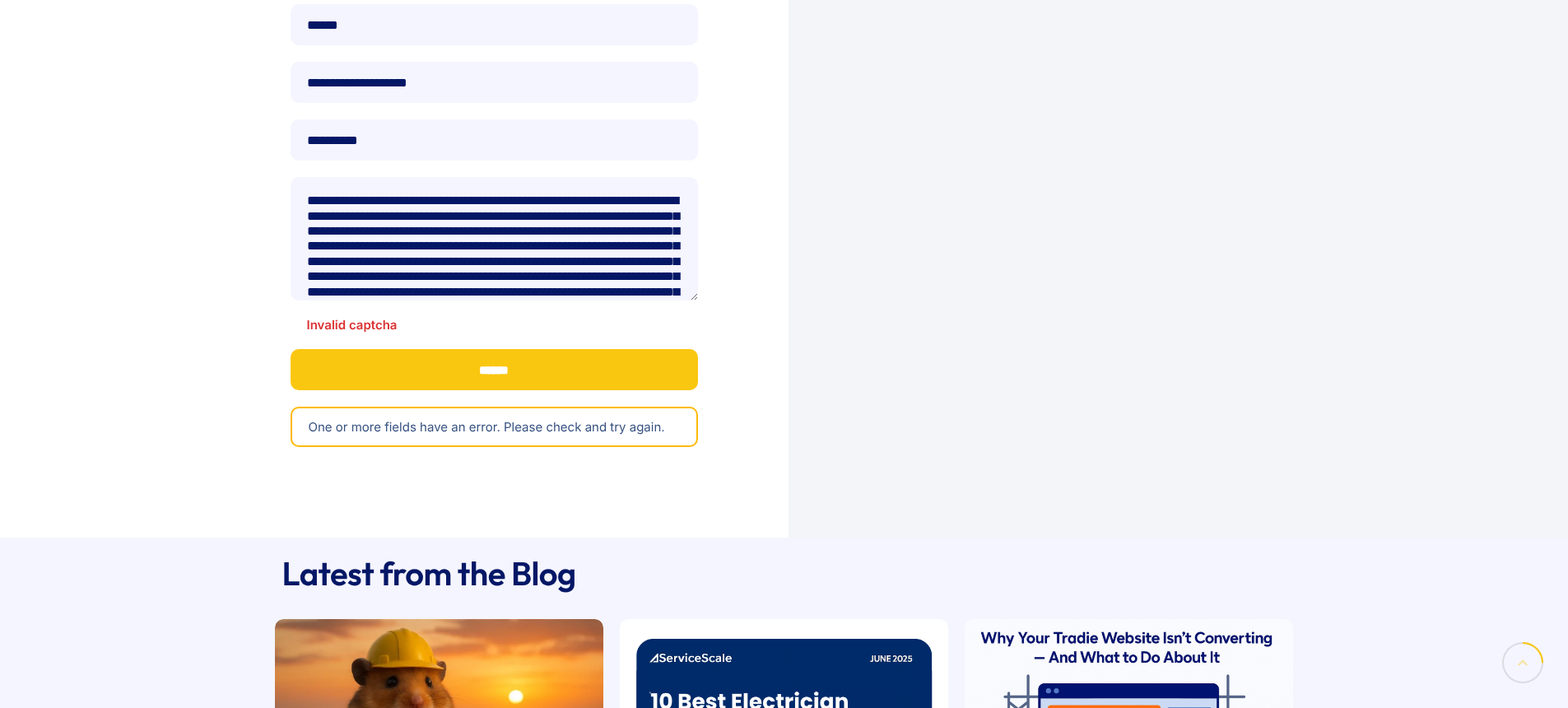
scroll to position [309, 0]
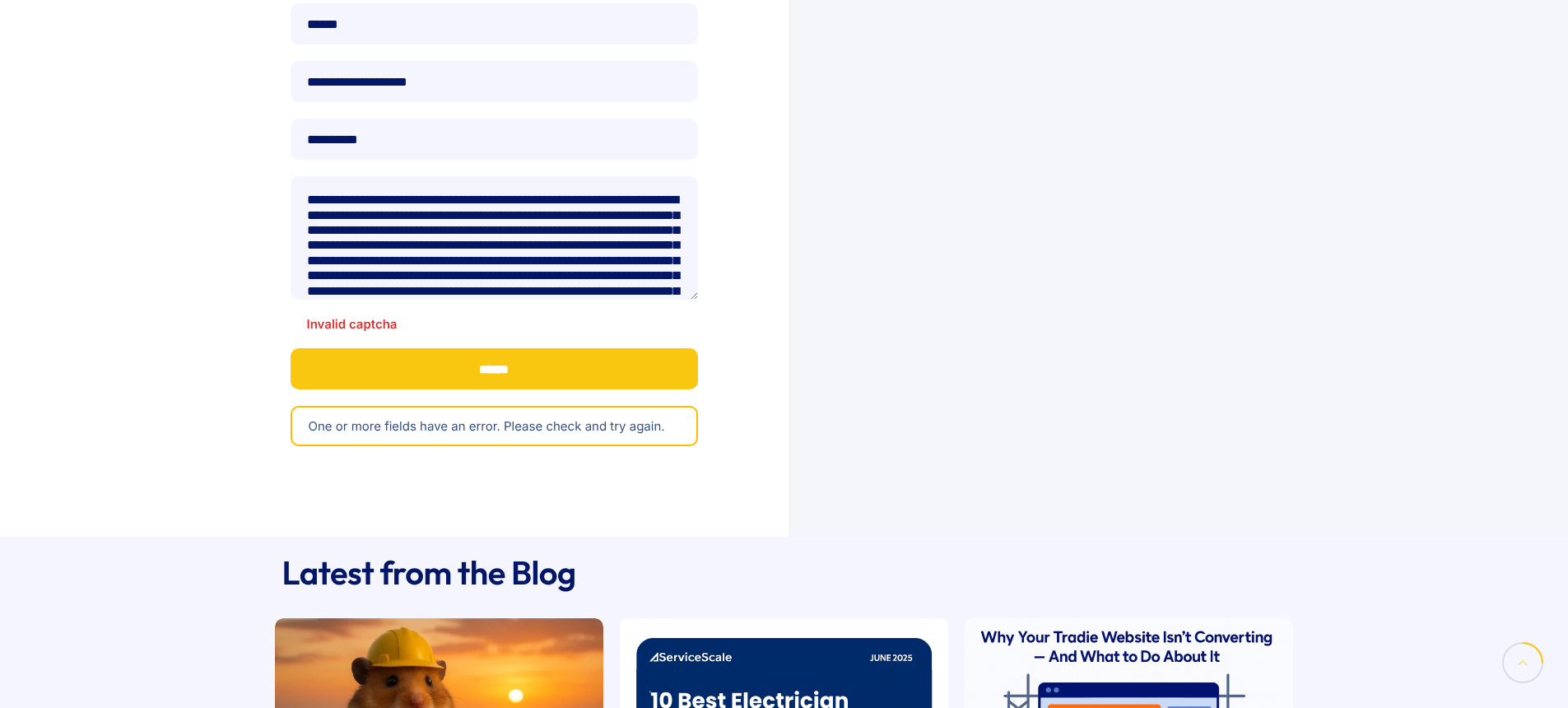
click at [554, 316] on div "Contact form" at bounding box center [494, 316] width 408 height 0
click at [615, 316] on div "Contact form" at bounding box center [494, 316] width 408 height 0
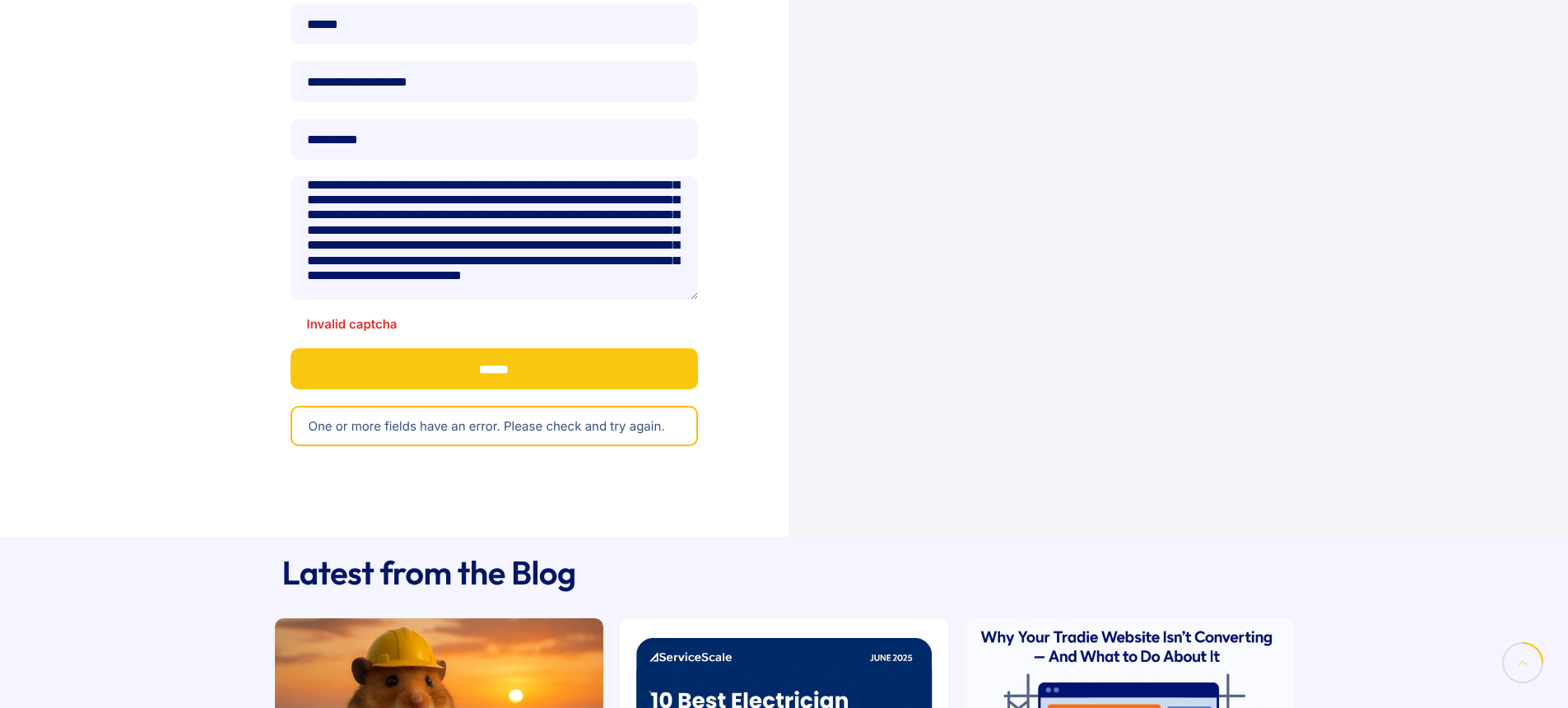
scroll to position [61, 0]
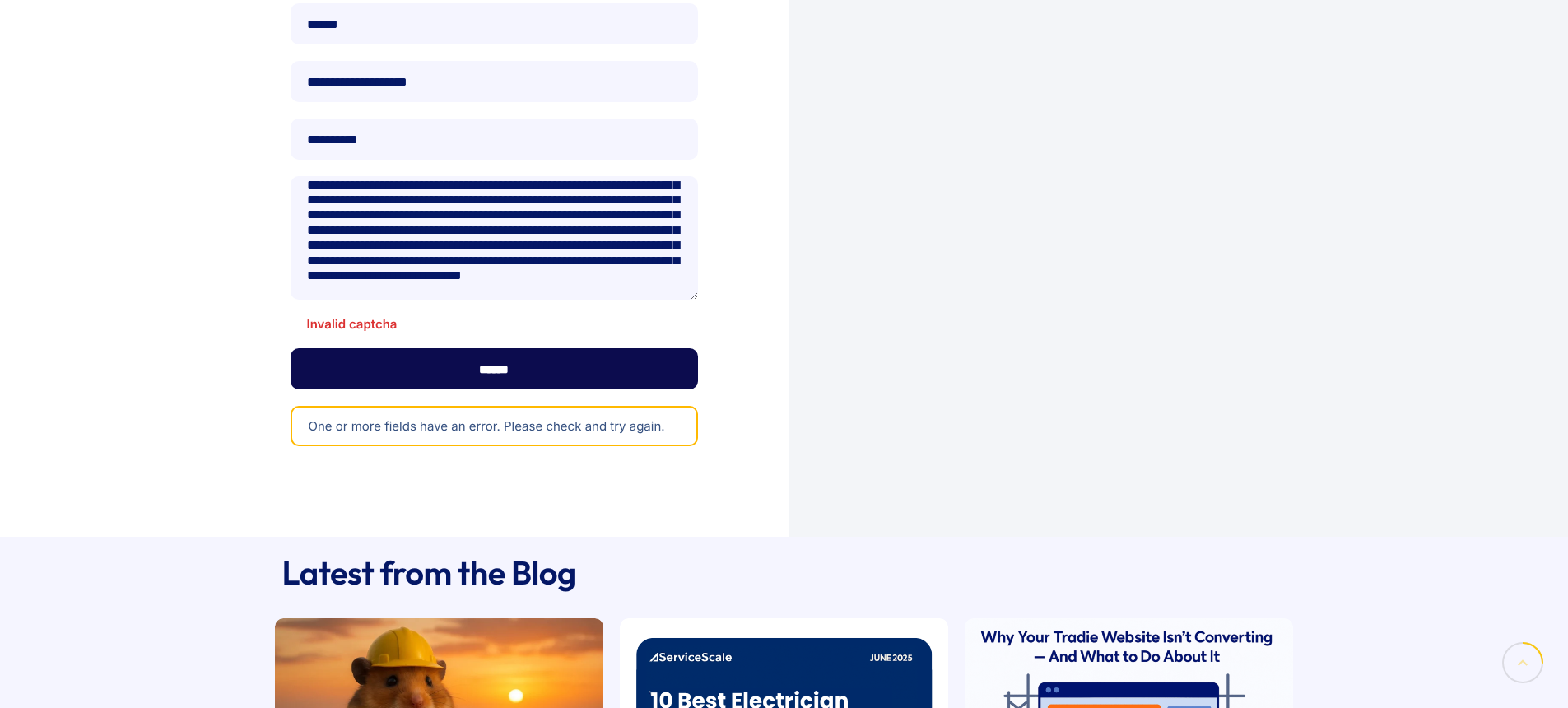
click at [493, 390] on input "******" at bounding box center [494, 368] width 408 height 41
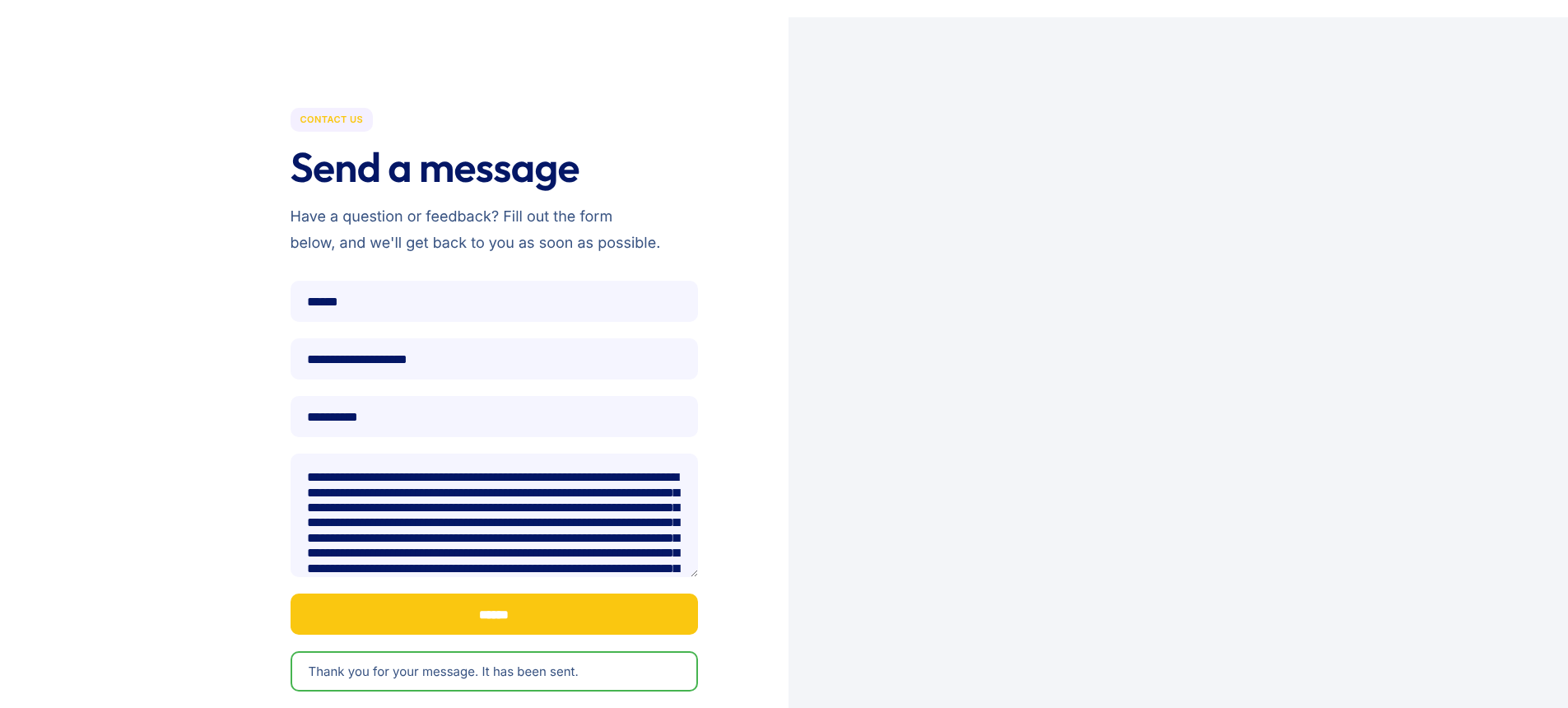
scroll to position [119, 0]
